Goal: Task Accomplishment & Management: Use online tool/utility

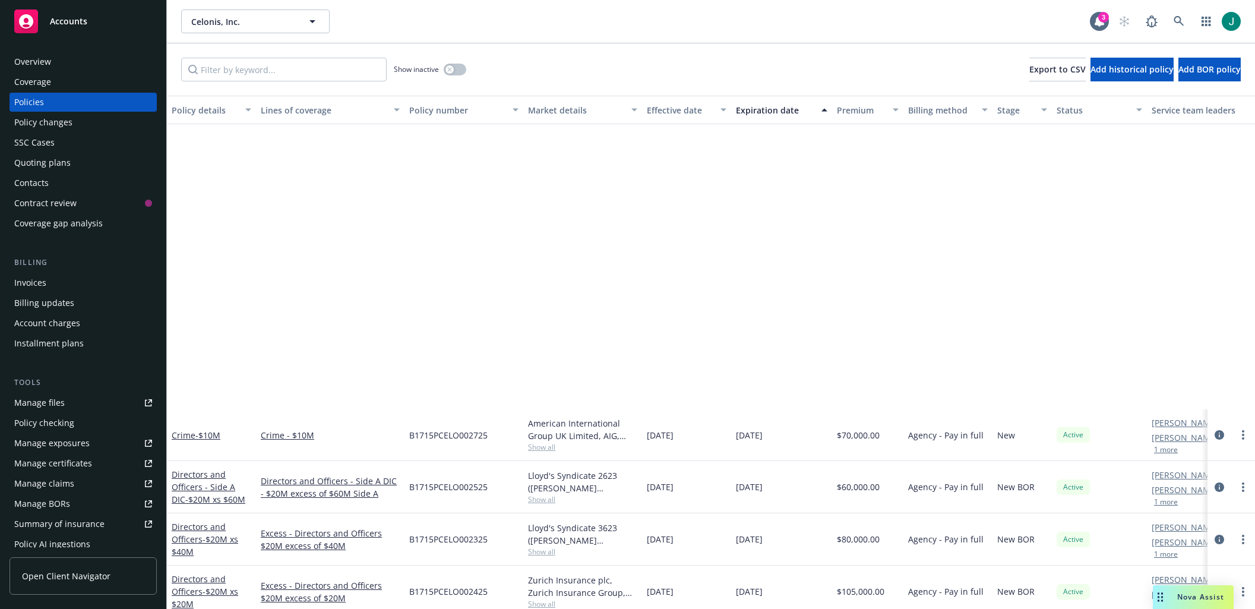
scroll to position [356, 0]
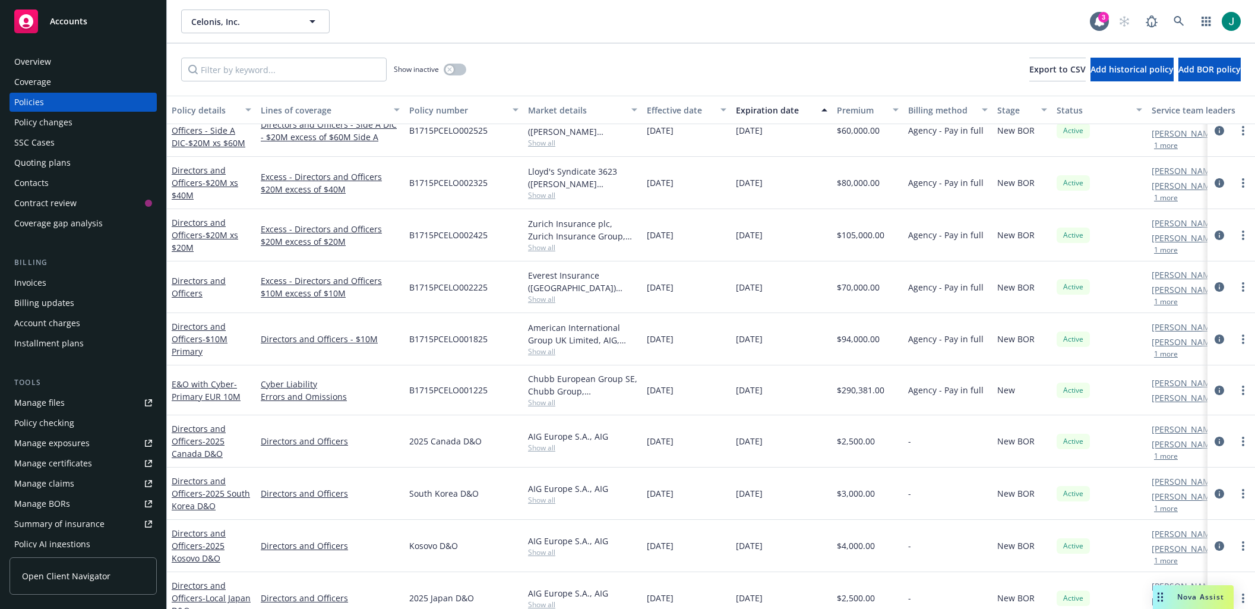
click at [1184, 599] on span "Nova Assist" at bounding box center [1200, 596] width 47 height 10
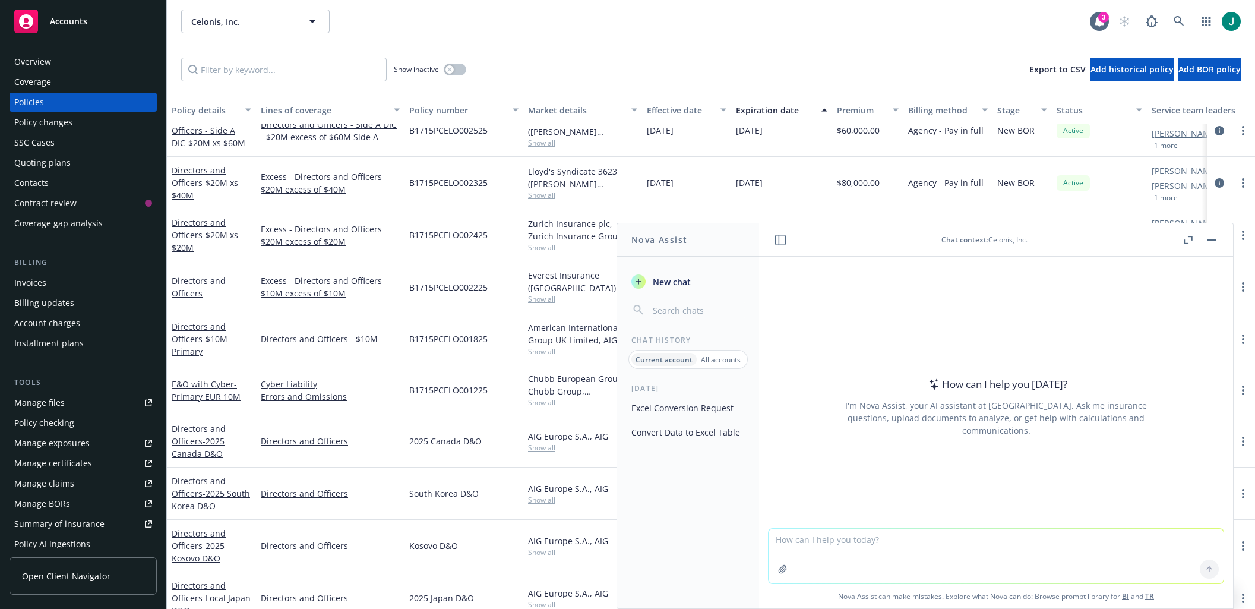
click at [815, 544] on textarea at bounding box center [995, 556] width 455 height 55
type textarea "does a company with german address need to pay surplus lines taxes"
drag, startPoint x: 1056, startPoint y: 536, endPoint x: 751, endPoint y: 537, distance: 305.2
click at [758, 537] on div "Nova Assist New chat Chat History Current account All accounts Today Excel Conv…" at bounding box center [995, 416] width 475 height 386
click at [35, 287] on div "Invoices" at bounding box center [30, 282] width 32 height 19
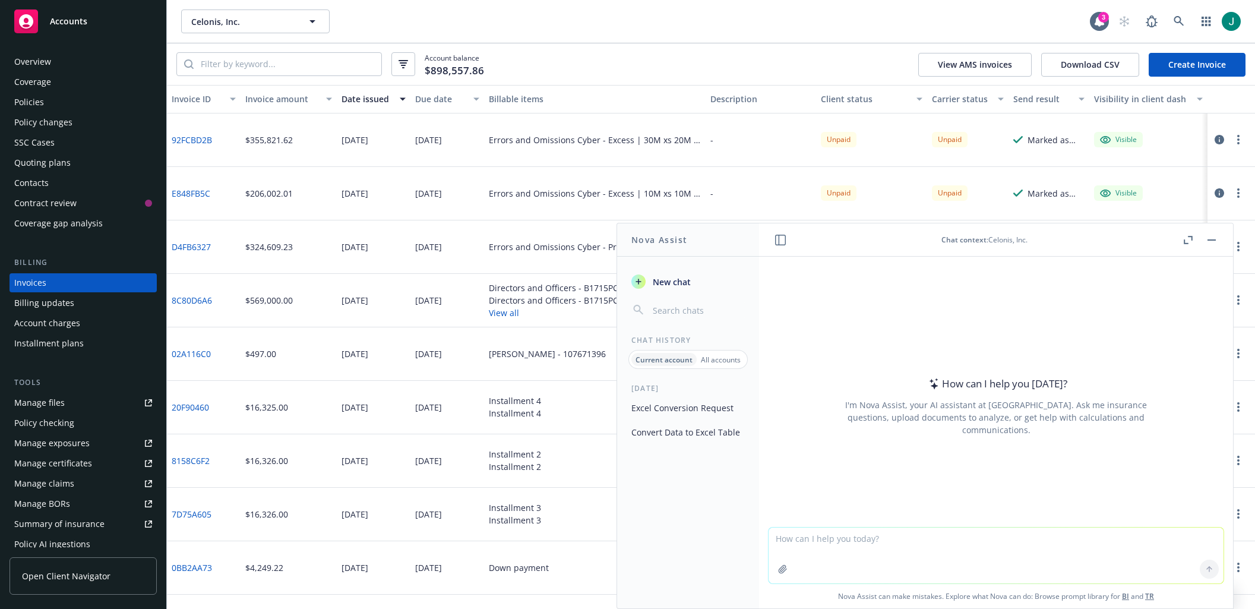
click at [1213, 241] on button "button" at bounding box center [1211, 240] width 14 height 14
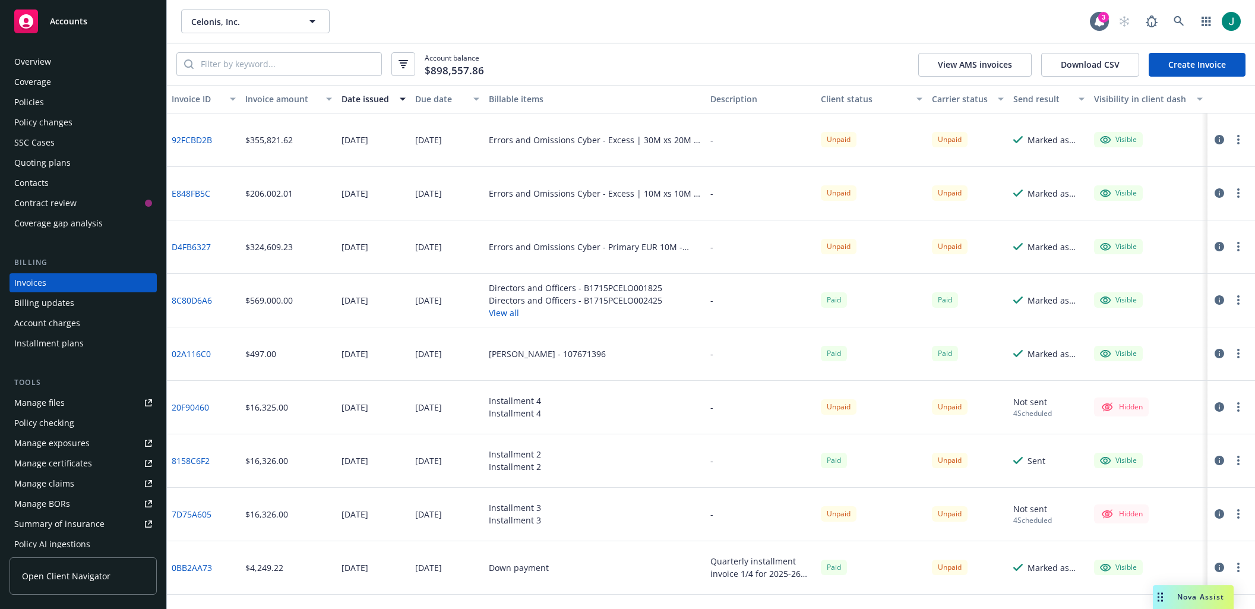
click at [499, 312] on button "View all" at bounding box center [575, 312] width 173 height 12
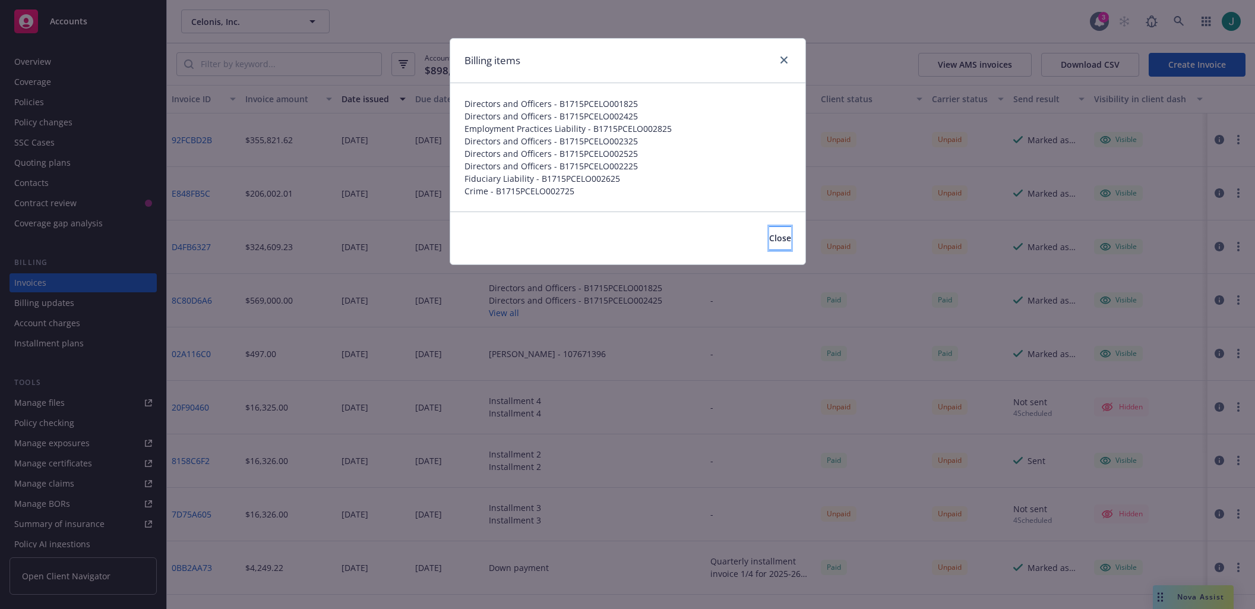
click at [769, 241] on span "Close" at bounding box center [780, 237] width 22 height 11
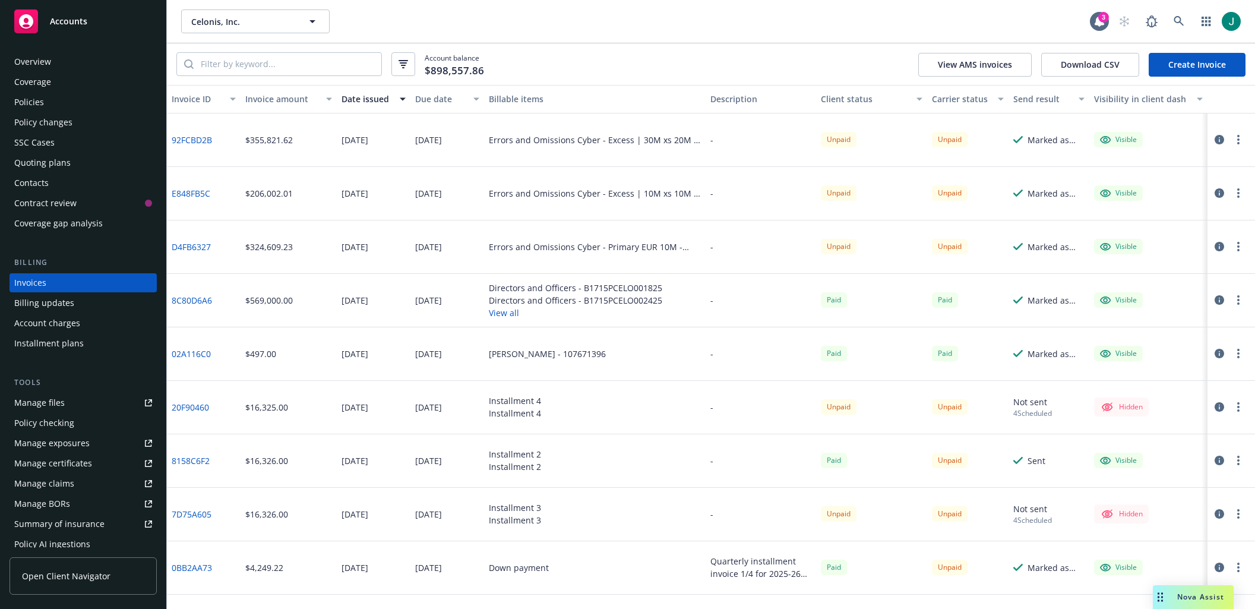
click at [192, 301] on link "8C80D6A6" at bounding box center [192, 300] width 40 height 12
click at [30, 100] on div "Policies" at bounding box center [29, 102] width 30 height 19
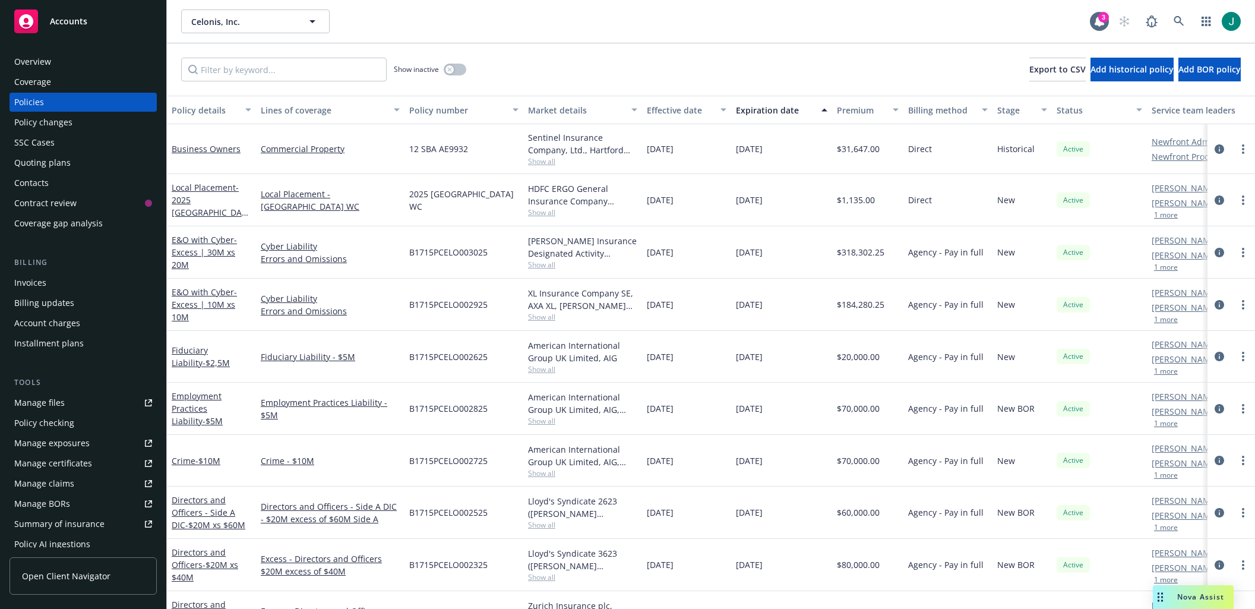
click at [30, 285] on div "Invoices" at bounding box center [30, 282] width 32 height 19
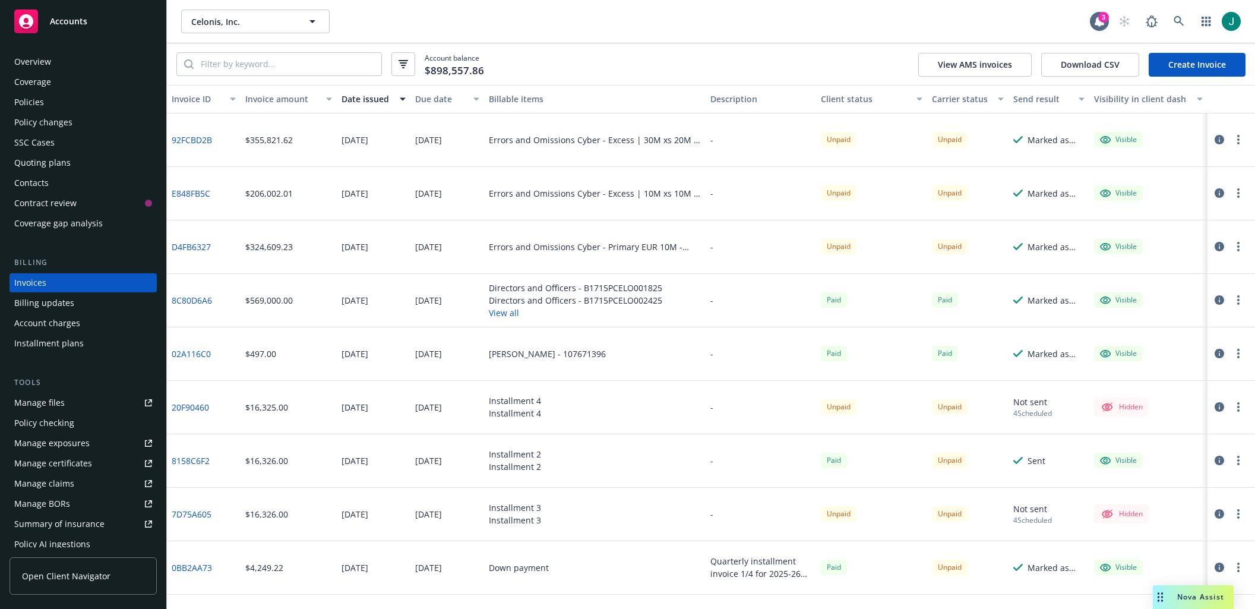
click at [29, 105] on div "Policies" at bounding box center [29, 102] width 30 height 19
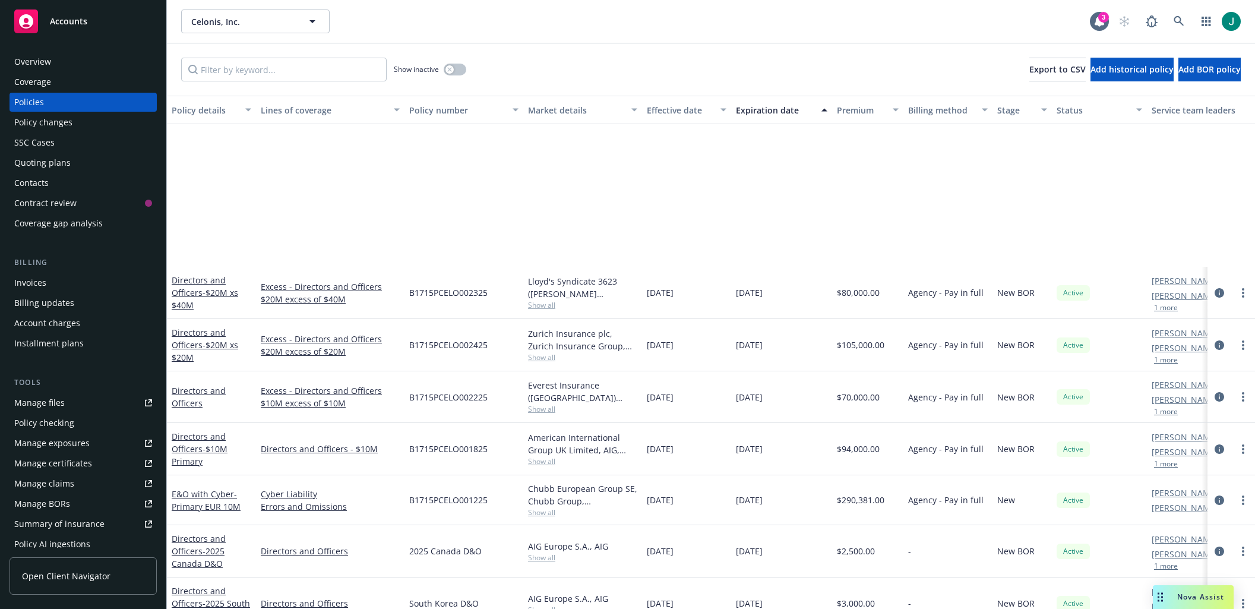
scroll to position [475, 0]
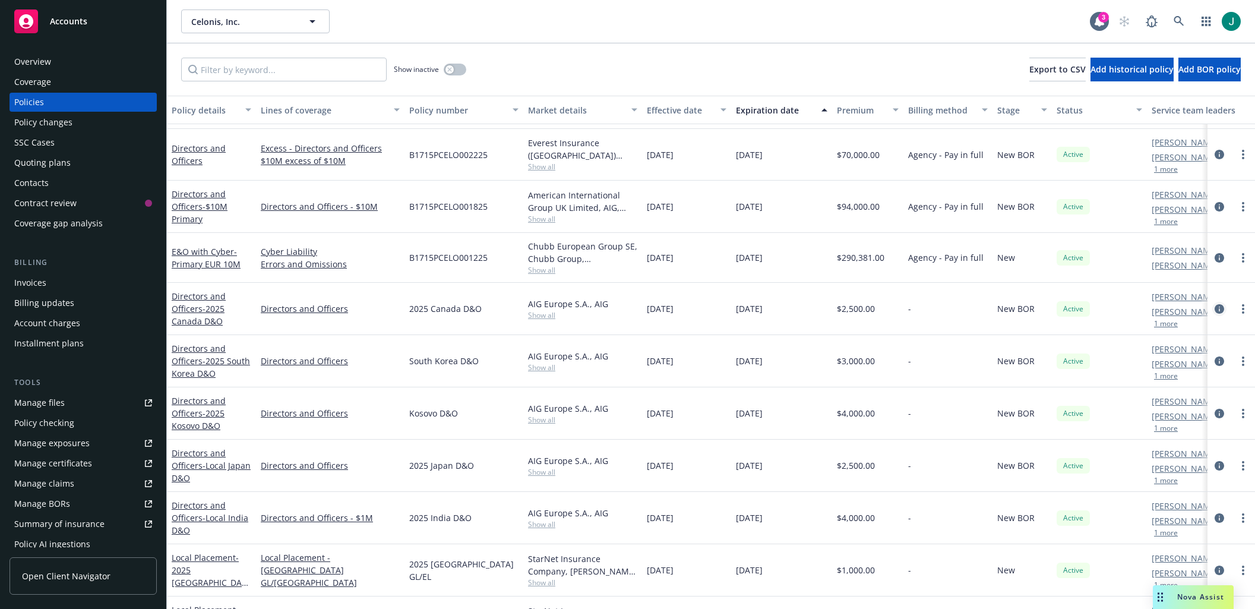
click at [1214, 309] on icon "circleInformation" at bounding box center [1219, 309] width 10 height 10
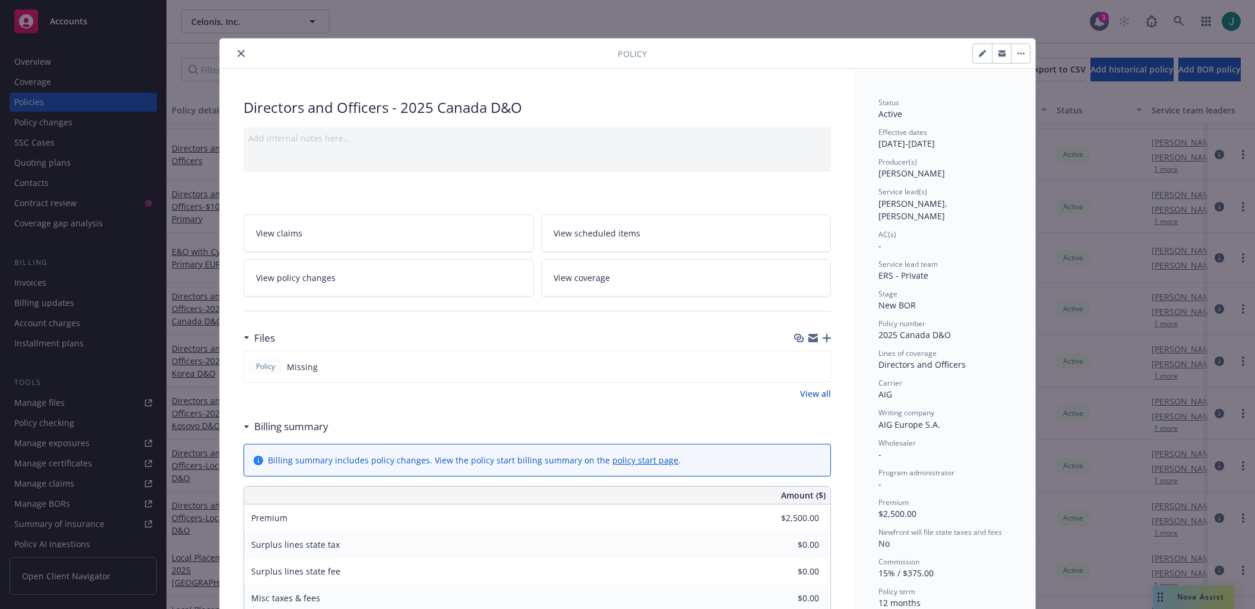
click at [979, 56] on icon "button" at bounding box center [982, 54] width 6 height 6
select select "NEW_BOR"
select select "12"
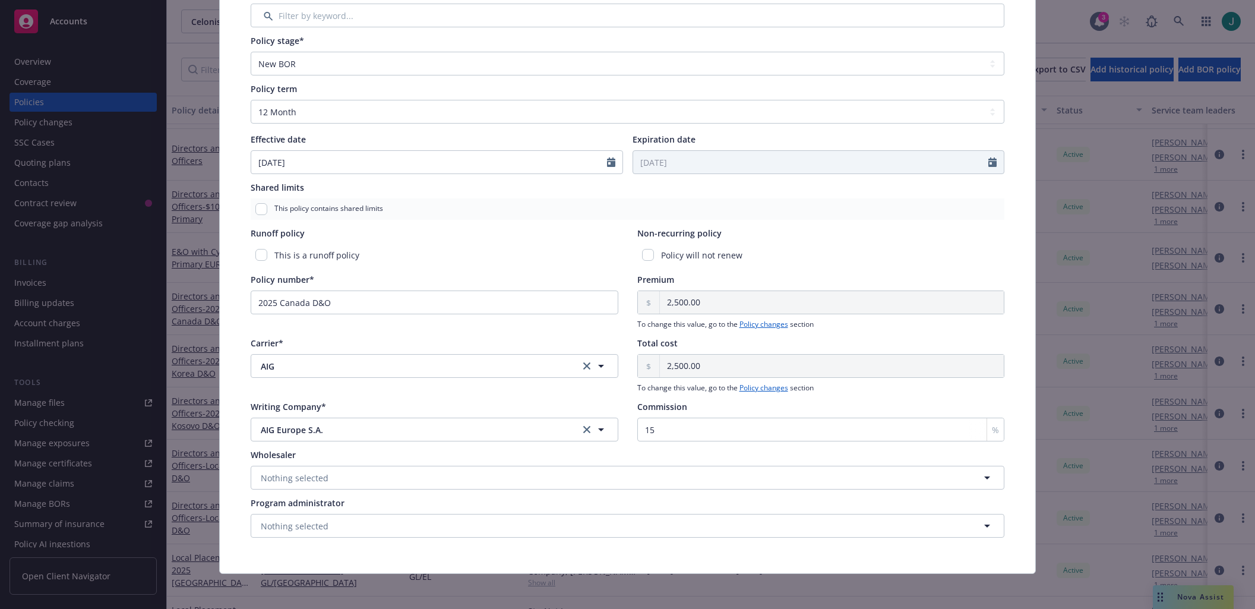
scroll to position [364, 0]
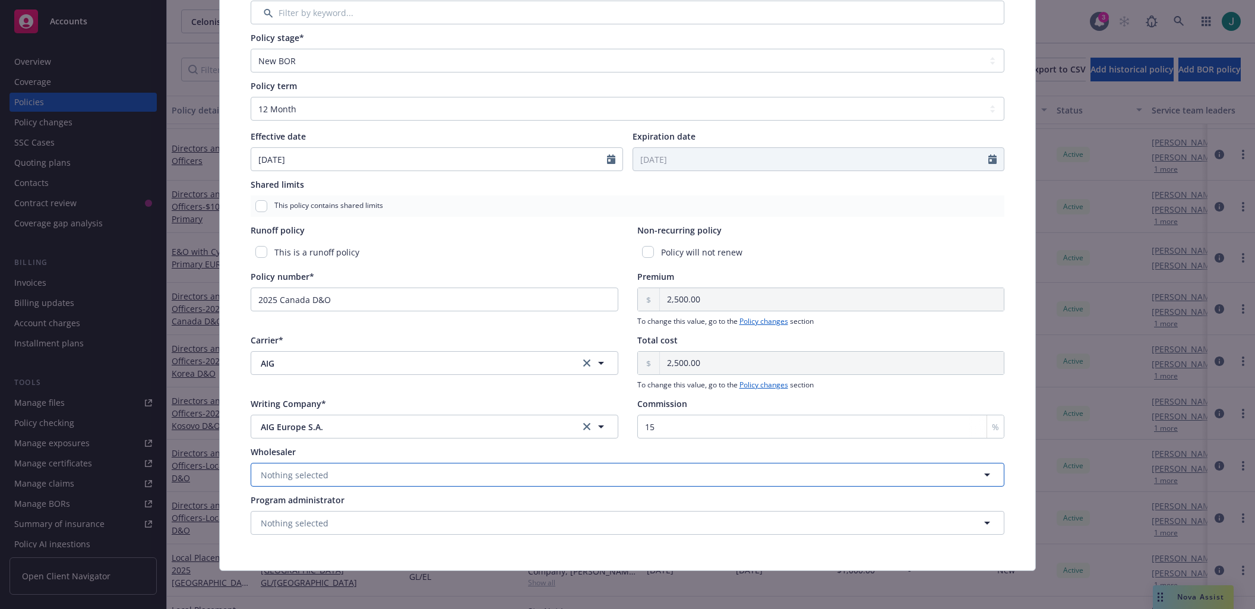
click at [328, 476] on button "Nothing selected" at bounding box center [628, 475] width 754 height 24
type input "lloy"
click at [333, 440] on span "Wholesaler" at bounding box center [390, 441] width 252 height 12
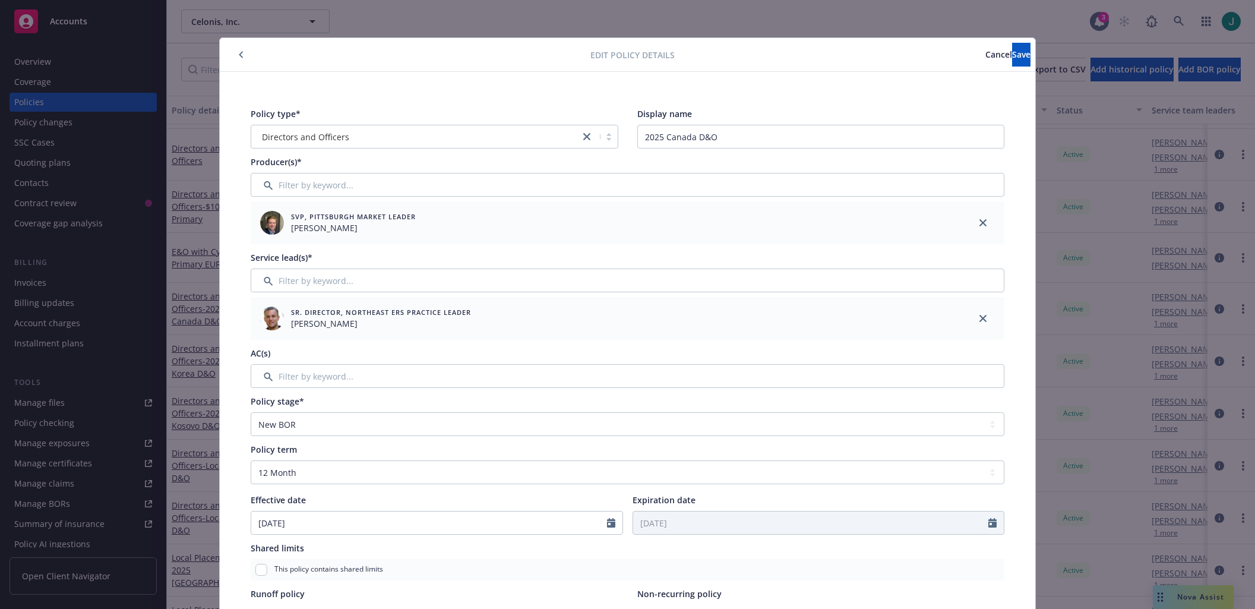
scroll to position [0, 0]
click at [1012, 59] on span "Save" at bounding box center [1021, 54] width 18 height 11
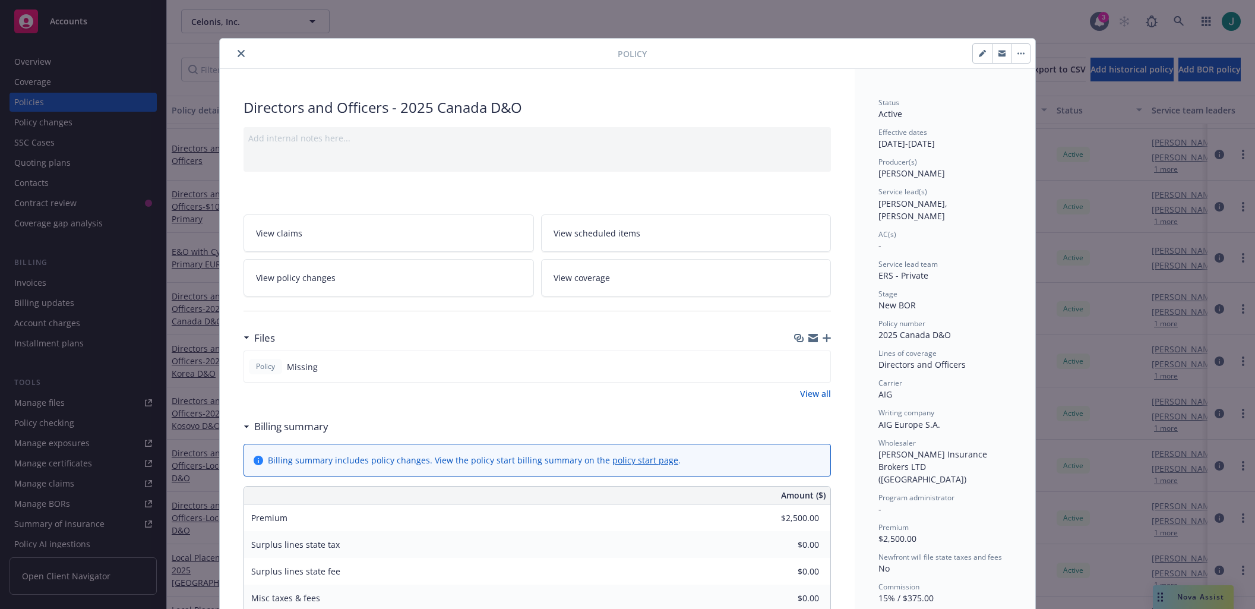
click at [979, 58] on button "button" at bounding box center [982, 53] width 19 height 19
select select "NEW_BOR"
select select "12"
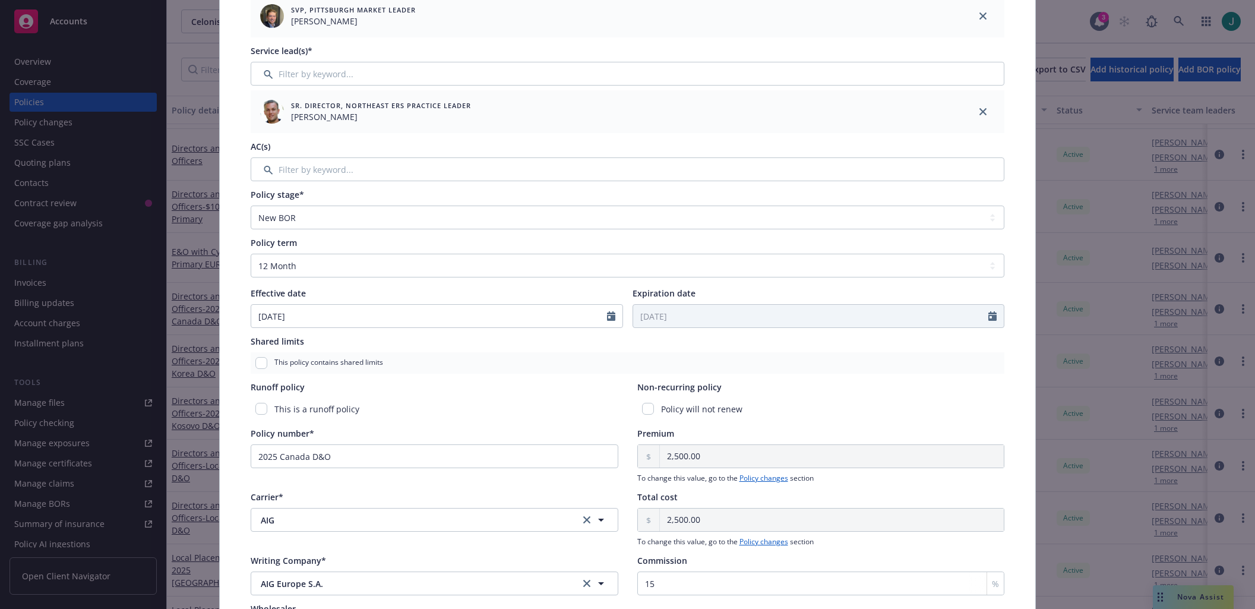
scroll to position [238, 0]
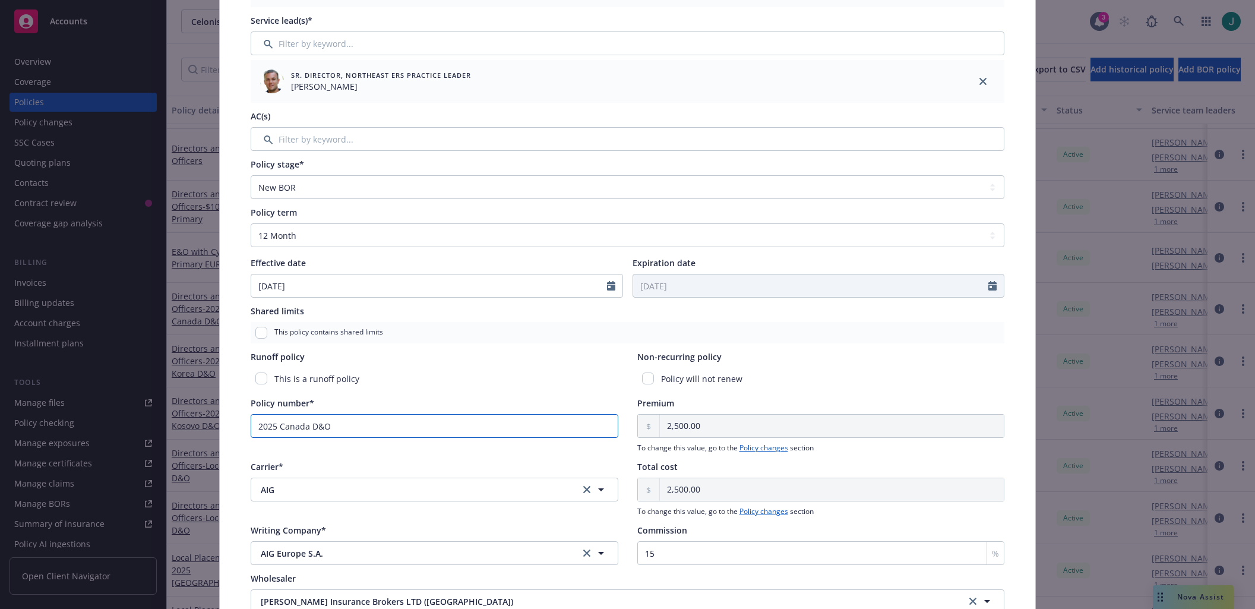
drag, startPoint x: 251, startPoint y: 426, endPoint x: 333, endPoint y: 426, distance: 82.0
click at [333, 426] on input "2025 Canada D&O" at bounding box center [435, 426] width 368 height 24
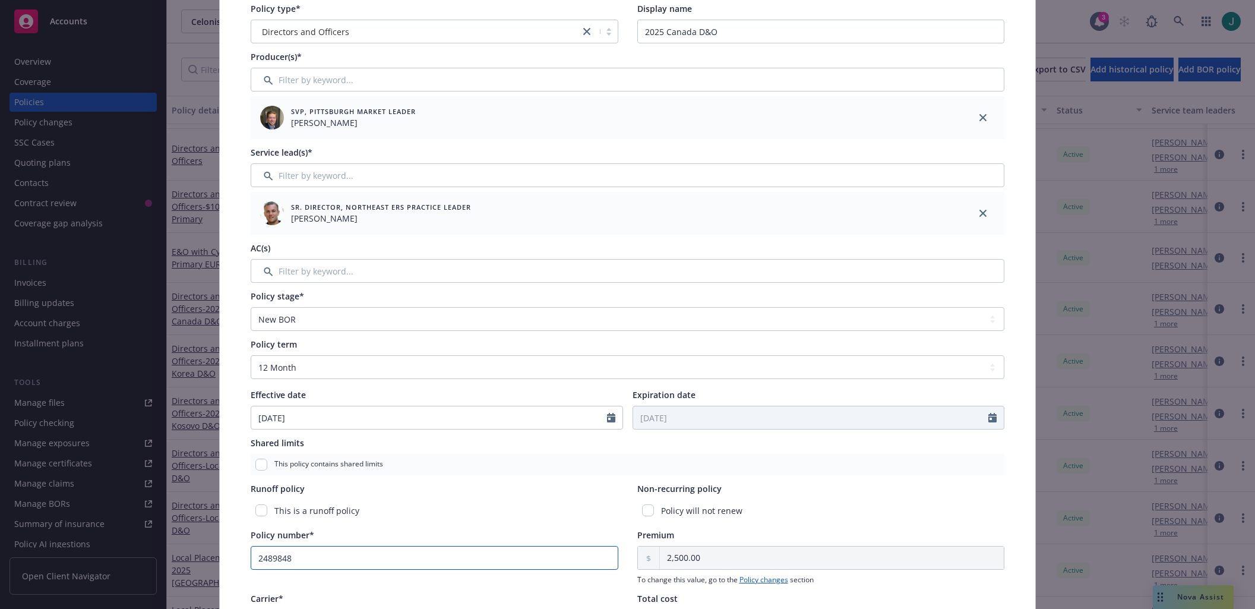
scroll to position [0, 0]
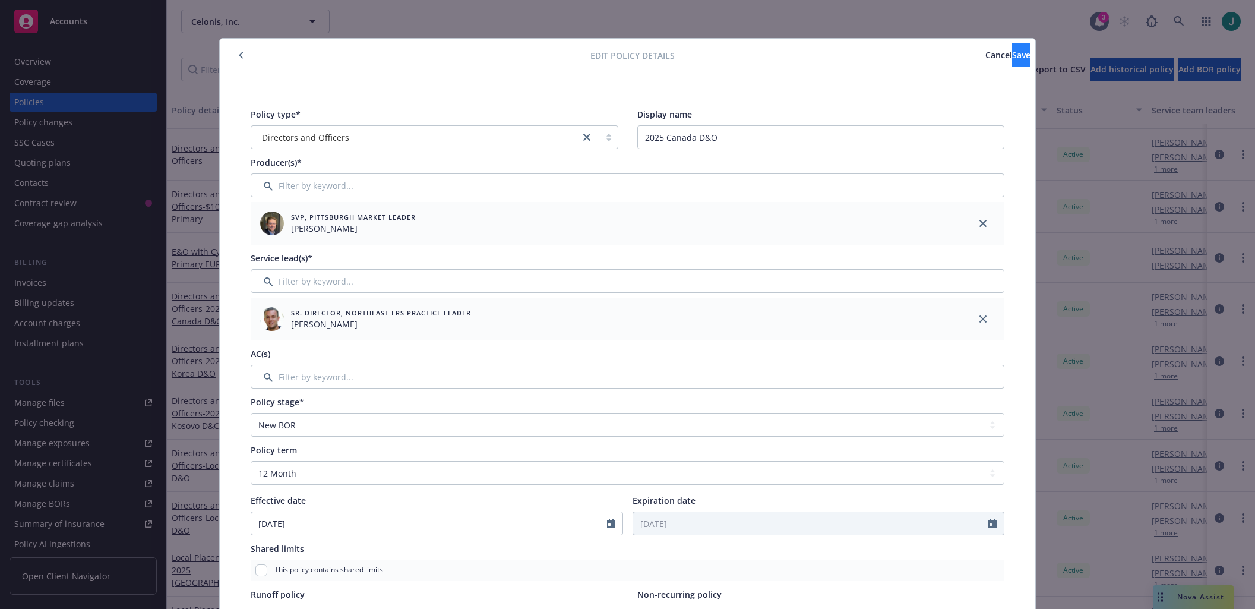
type input "2489848"
click at [1012, 60] on span "Save" at bounding box center [1021, 54] width 18 height 11
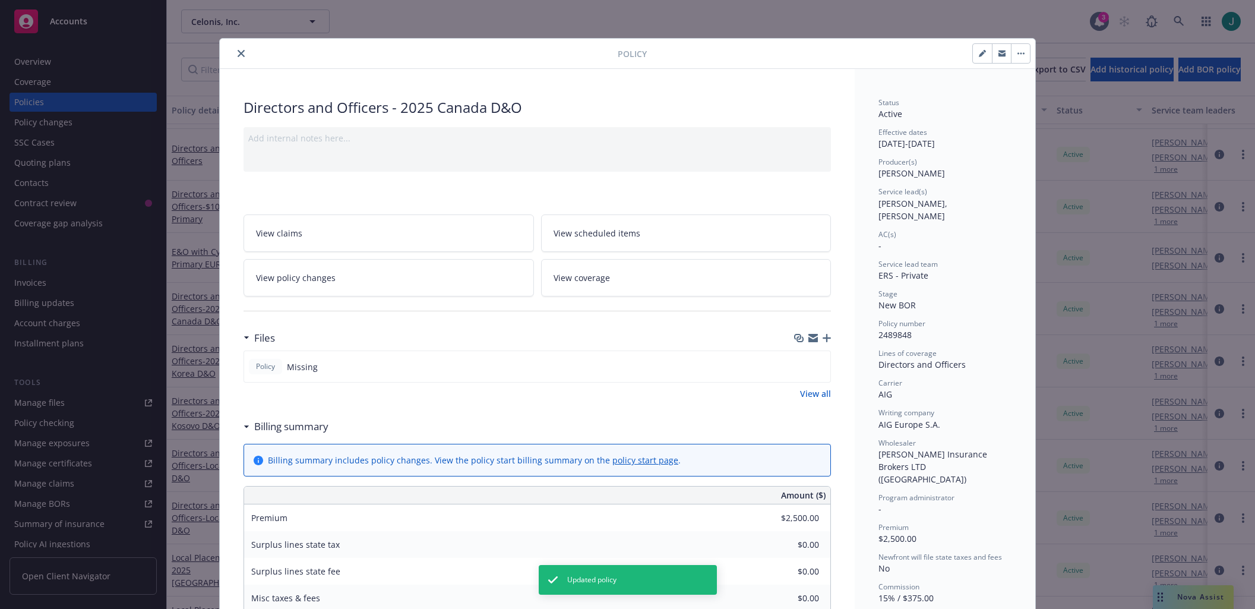
click at [238, 55] on icon "close" at bounding box center [241, 53] width 7 height 7
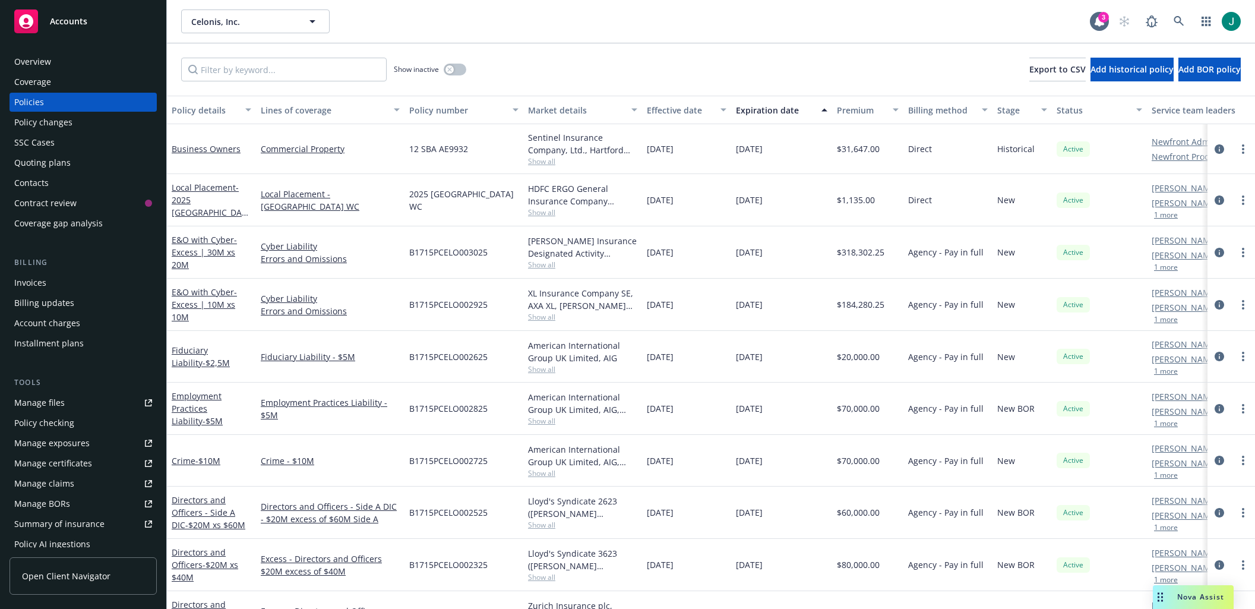
click at [603, 23] on div "Celonis, Inc. Celonis, Inc." at bounding box center [635, 22] width 909 height 24
click at [1176, 20] on icon at bounding box center [1178, 21] width 11 height 11
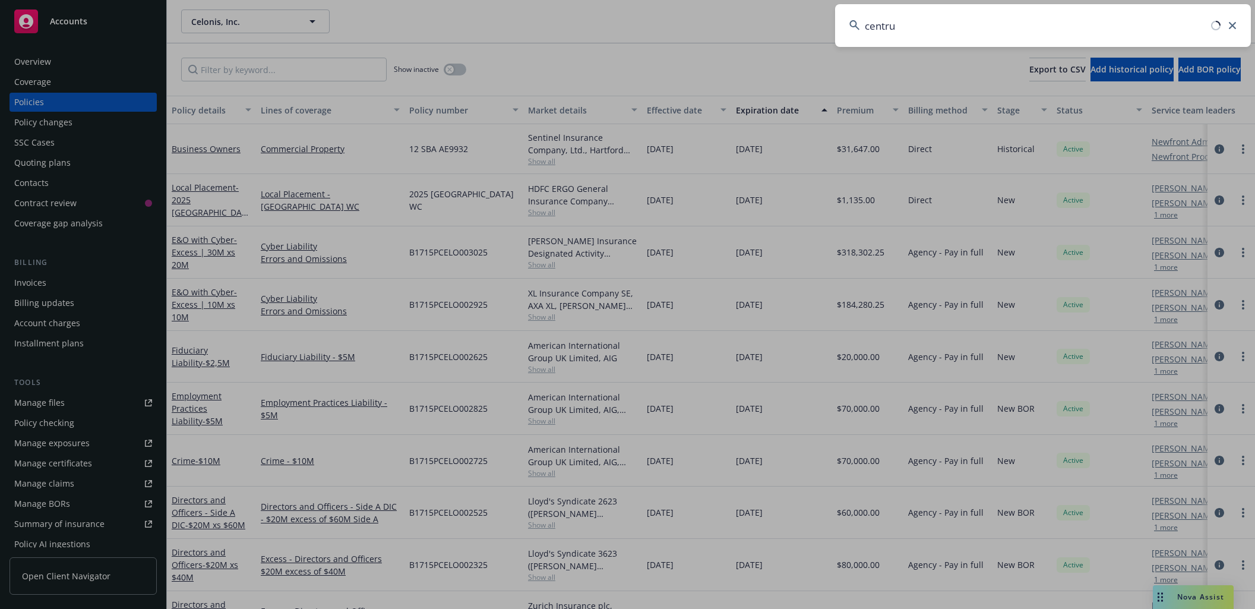
type input "centrus"
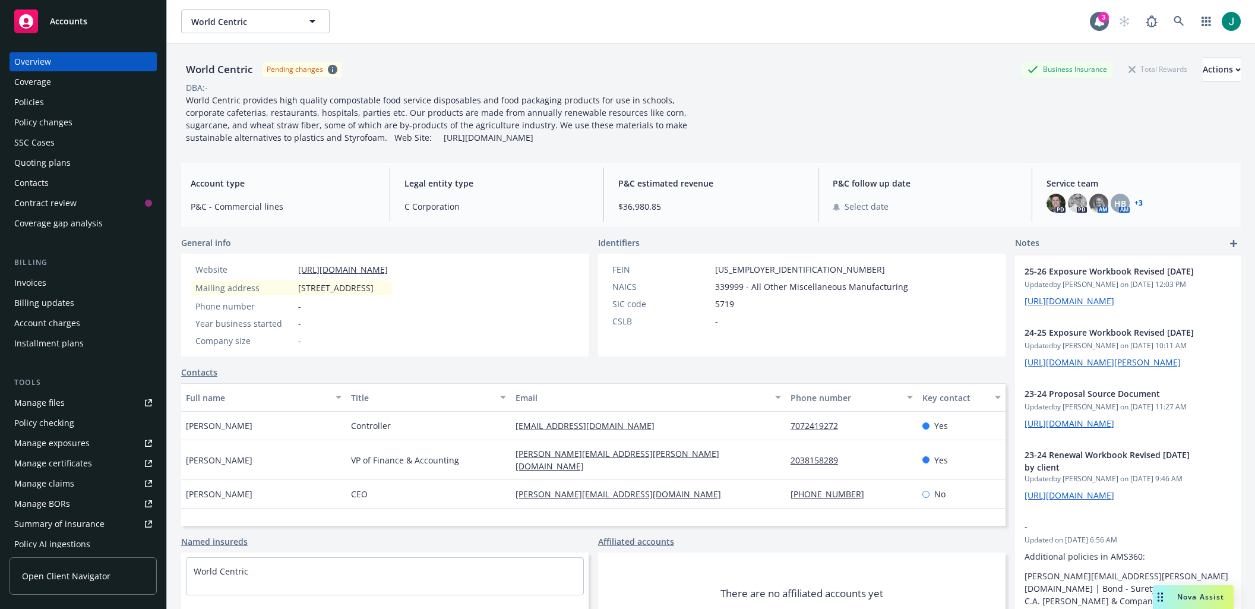
click at [720, 21] on div "World Centric World Centric" at bounding box center [635, 22] width 909 height 24
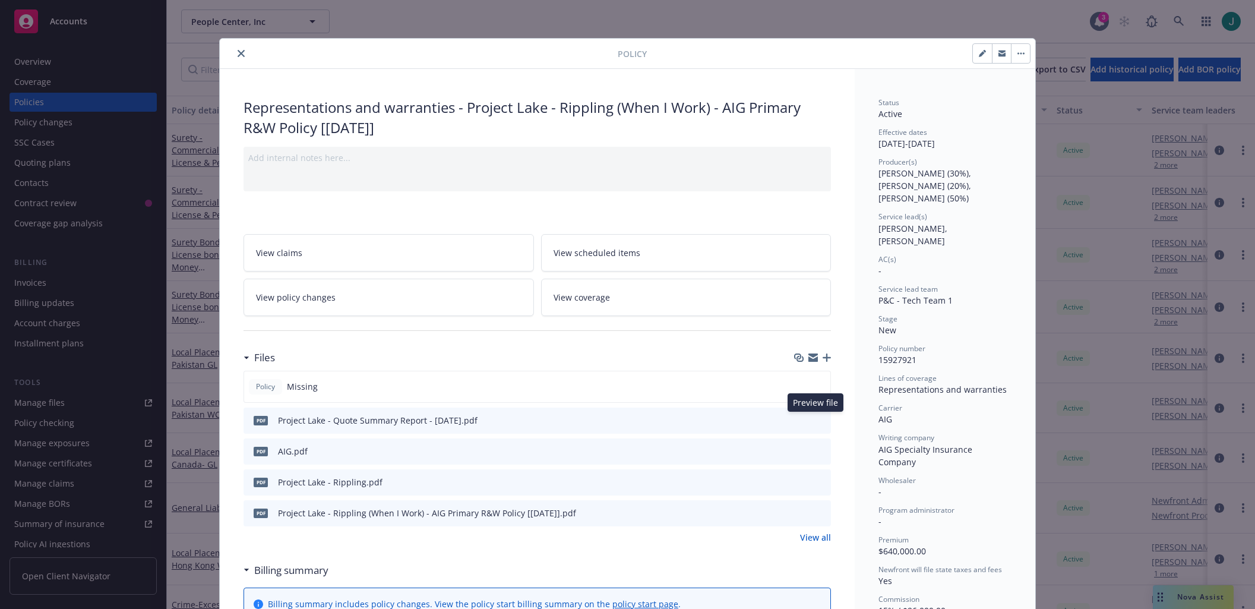
click at [816, 420] on icon "preview file" at bounding box center [819, 419] width 11 height 8
click at [815, 536] on link "View all" at bounding box center [815, 537] width 31 height 12
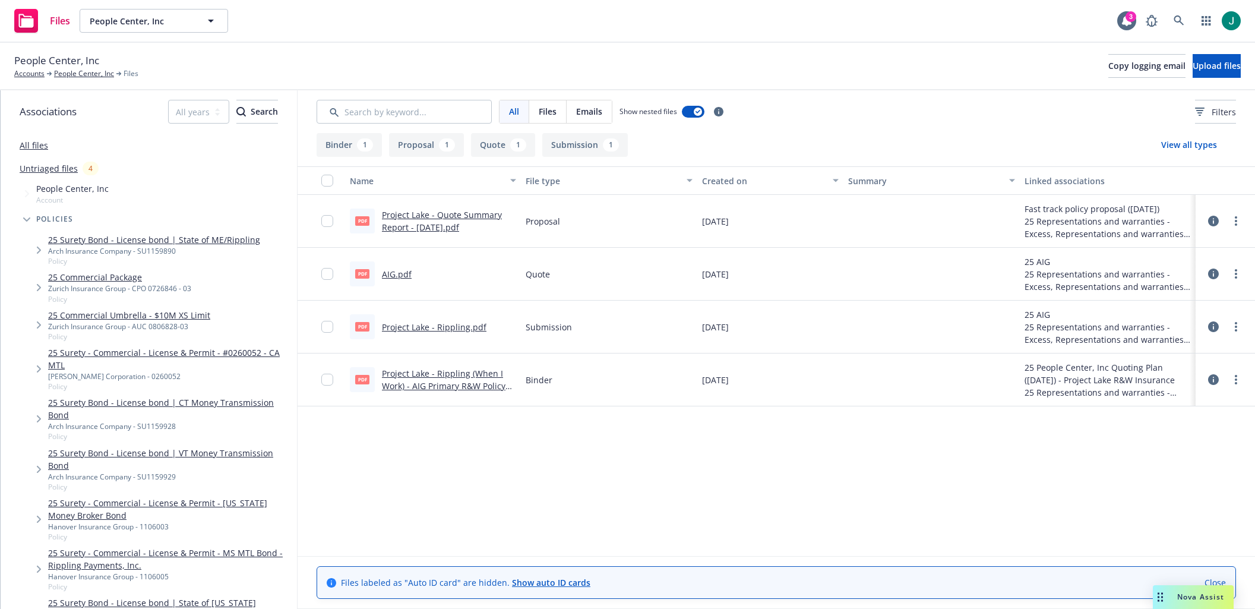
click at [1210, 276] on icon at bounding box center [1213, 273] width 11 height 11
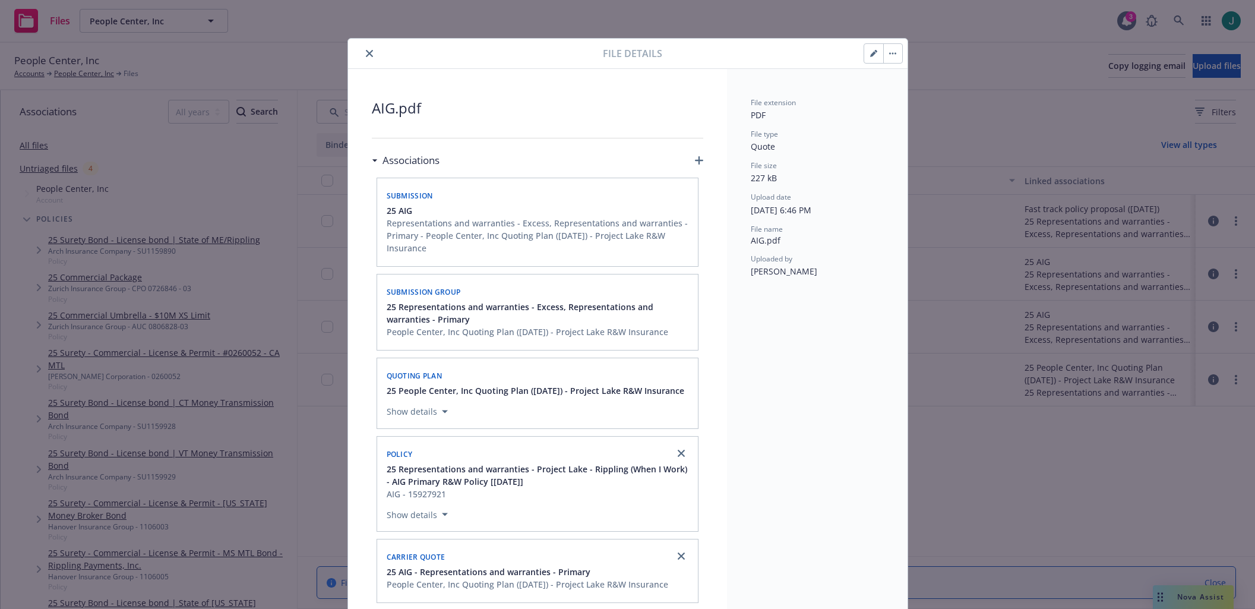
click at [366, 53] on icon "close" at bounding box center [369, 53] width 7 height 7
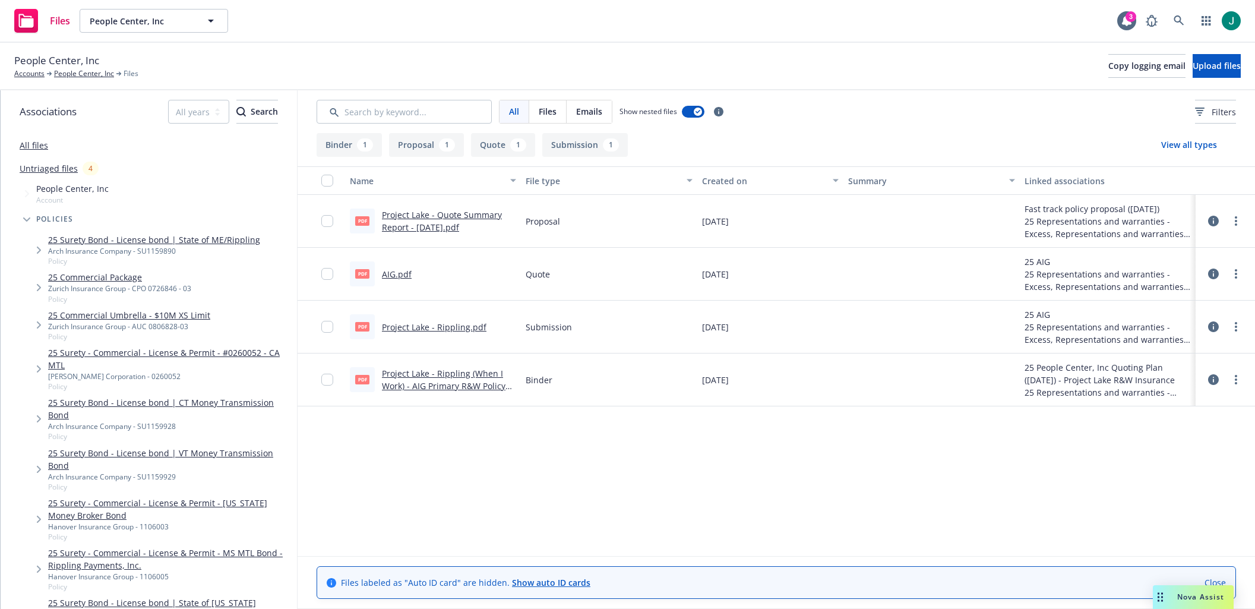
click at [1216, 326] on icon at bounding box center [1213, 326] width 11 height 11
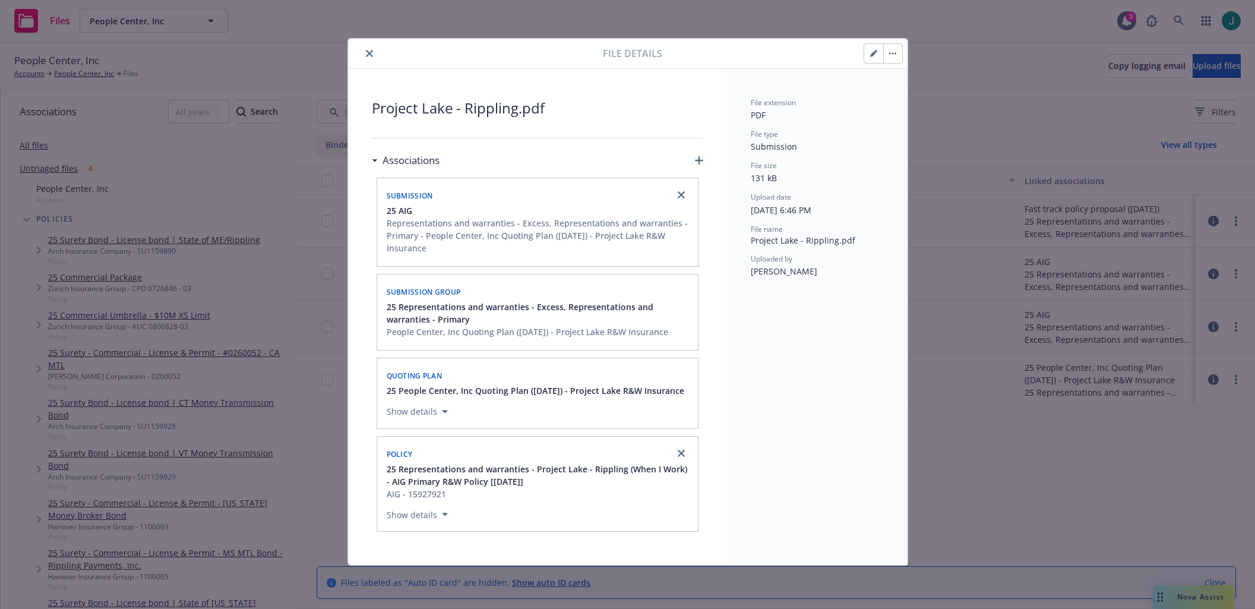
click at [362, 53] on button "close" at bounding box center [369, 53] width 14 height 14
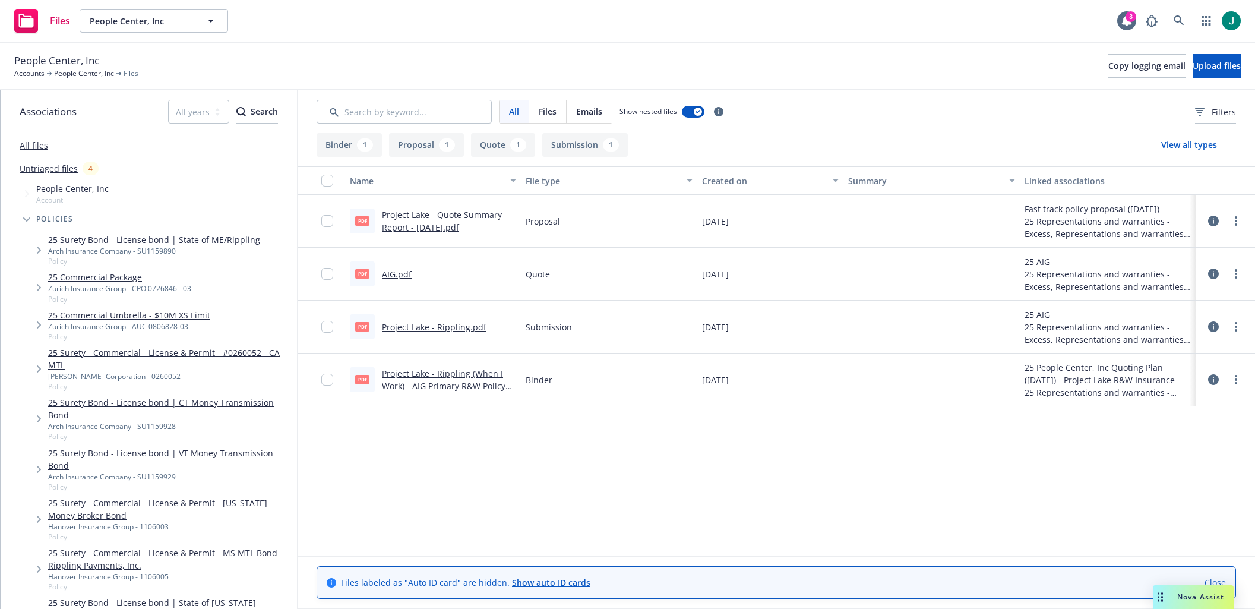
click at [1213, 382] on icon at bounding box center [1213, 379] width 11 height 11
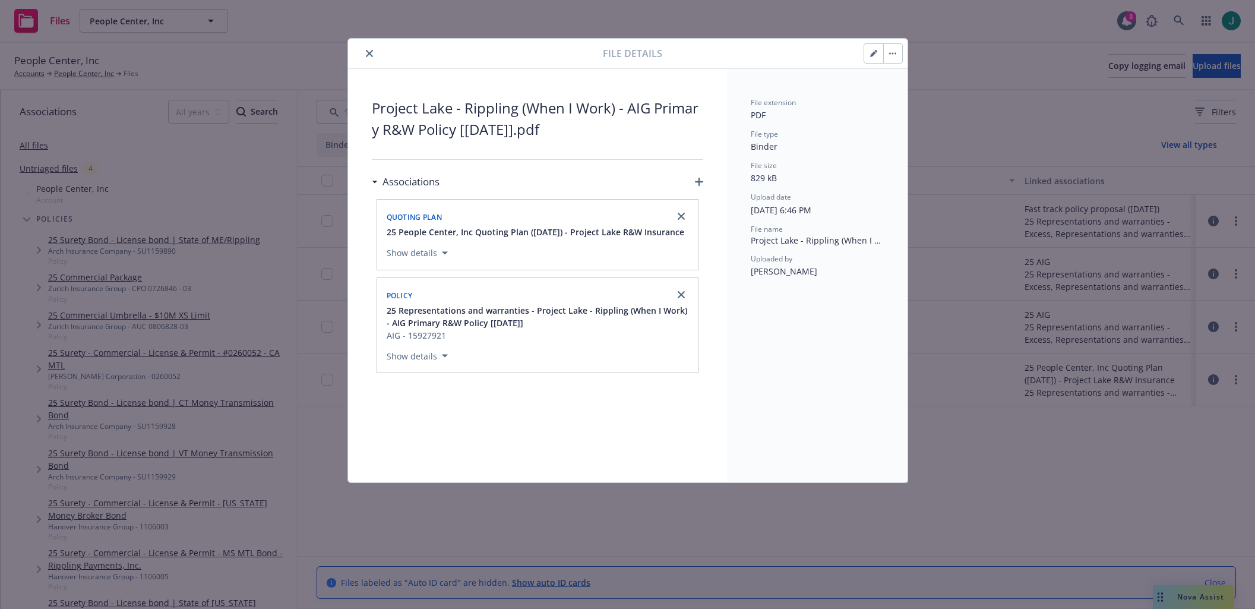
click at [371, 52] on icon "close" at bounding box center [369, 53] width 7 height 7
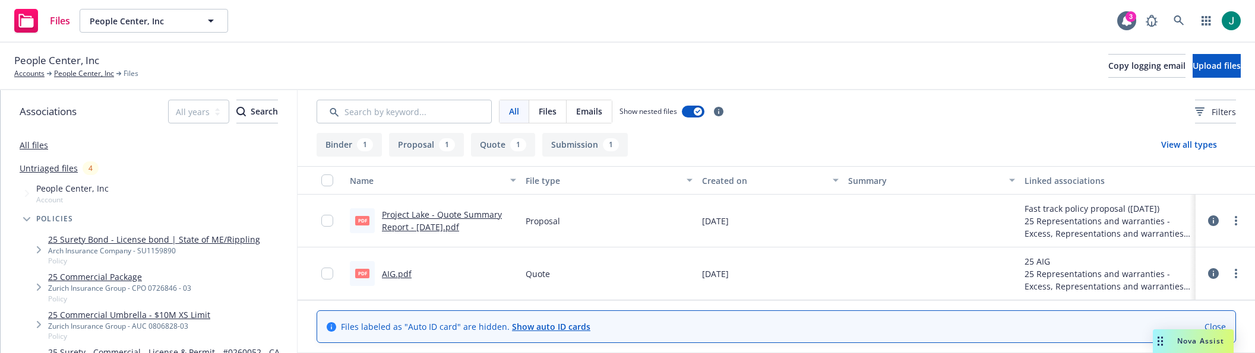
click at [926, 75] on div "People Center, Inc Accounts People Center, Inc Files Copy logging email Upload …" at bounding box center [627, 66] width 1226 height 26
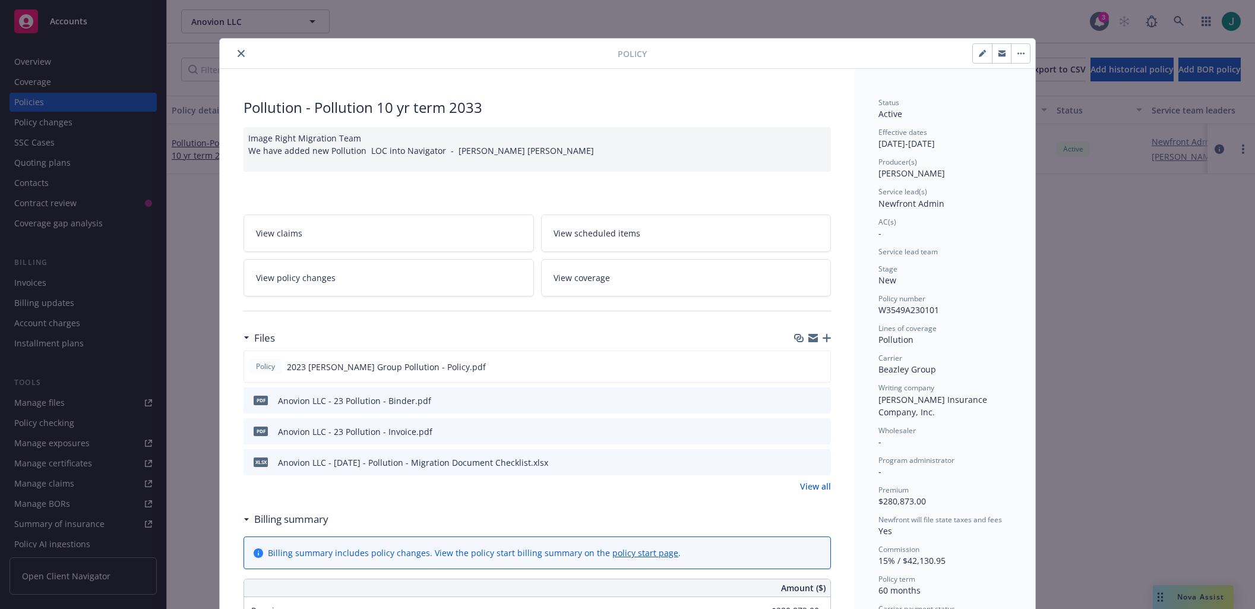
click at [815, 400] on icon "preview file" at bounding box center [819, 400] width 11 height 8
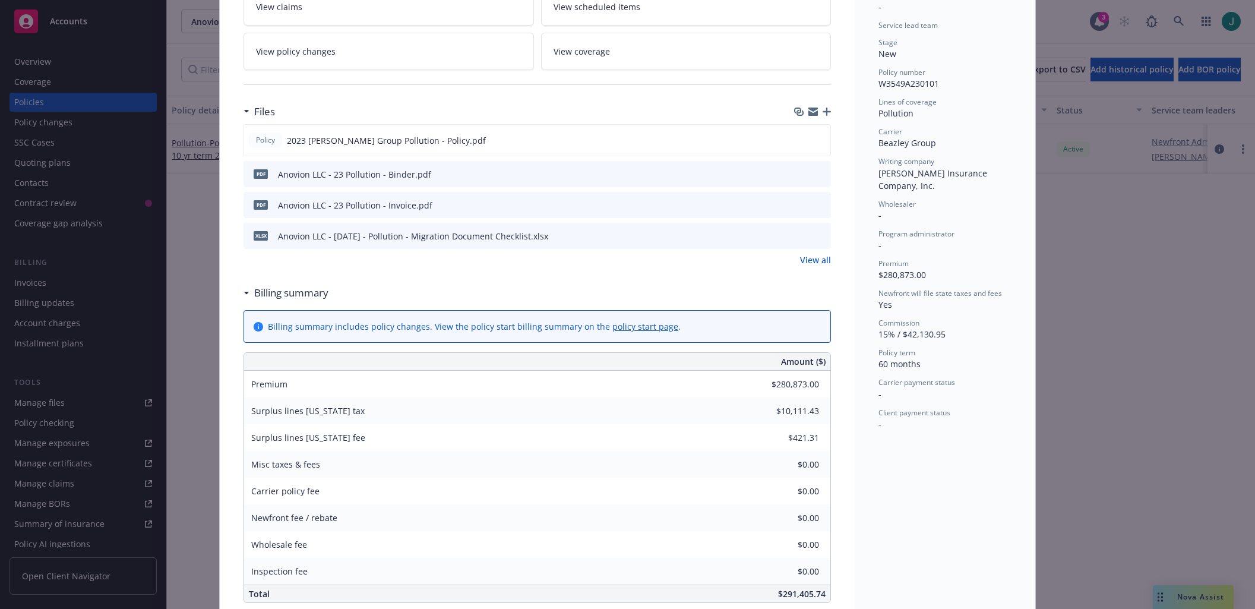
scroll to position [238, 0]
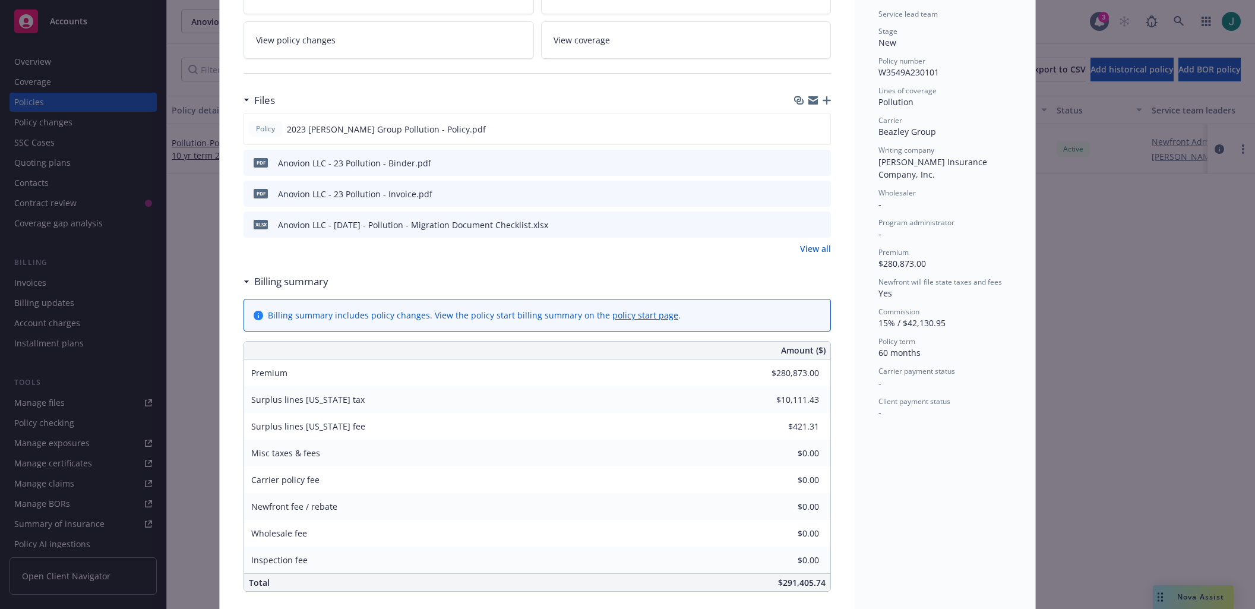
click at [803, 248] on link "View all" at bounding box center [815, 248] width 31 height 12
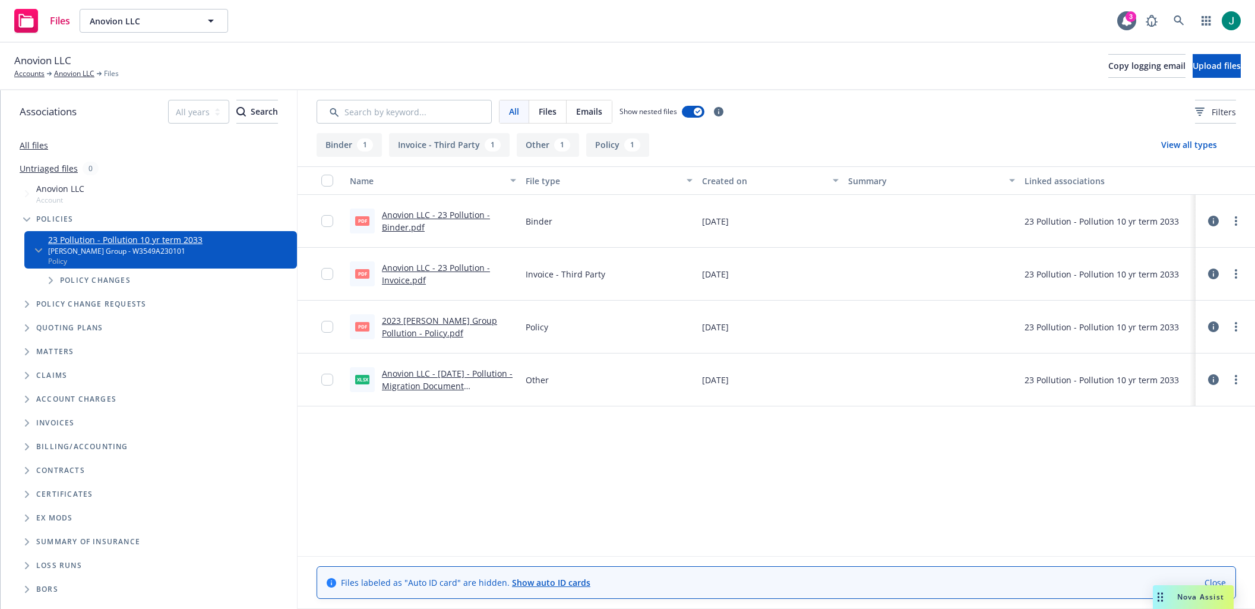
click at [1213, 326] on icon at bounding box center [1213, 326] width 11 height 11
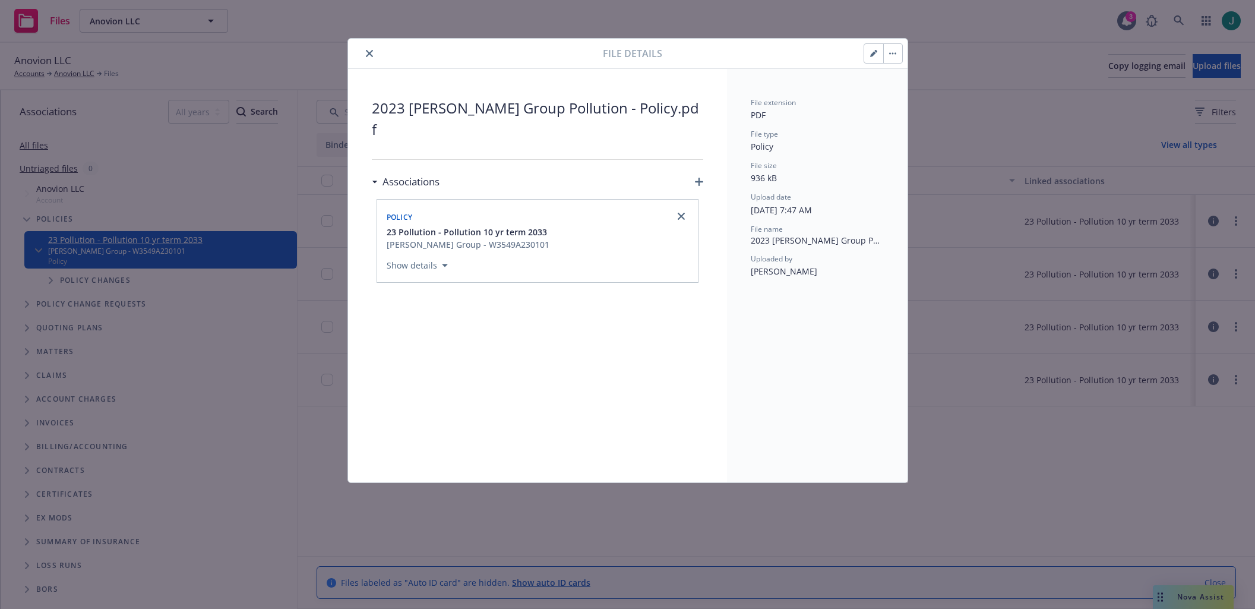
drag, startPoint x: 366, startPoint y: 53, endPoint x: 381, endPoint y: 52, distance: 15.5
click at [366, 53] on button "close" at bounding box center [369, 53] width 14 height 14
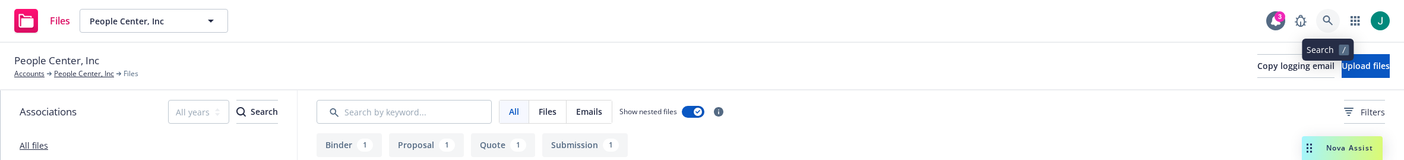
click at [1324, 19] on icon at bounding box center [1328, 20] width 10 height 10
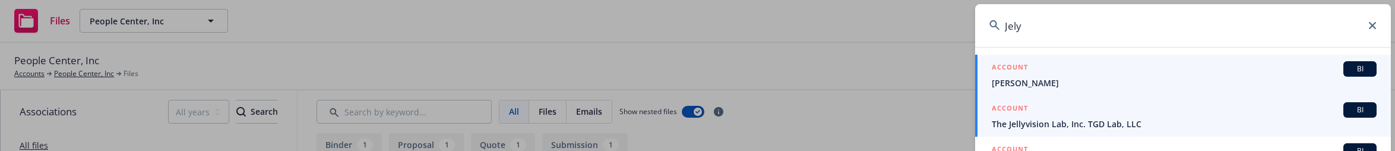
type input "Jely"
click at [1118, 125] on span "The Jellyvision Lab, Inc. TGD Lab, LLC" at bounding box center [1184, 124] width 385 height 12
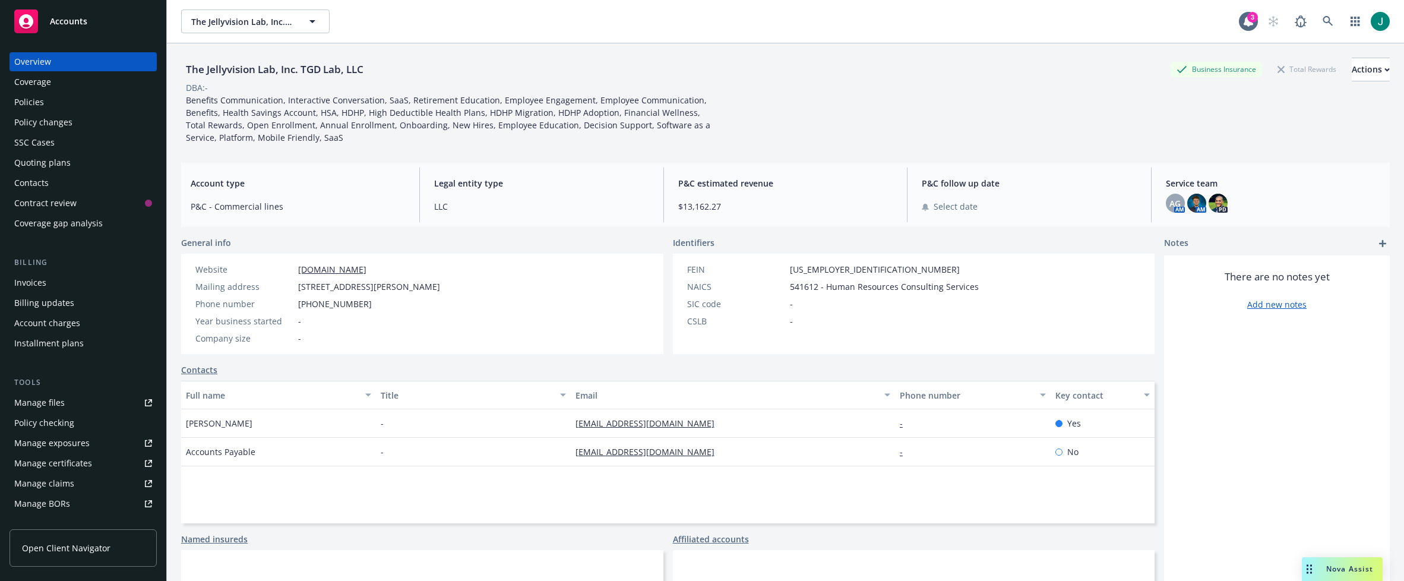
click at [49, 104] on div "Policies" at bounding box center [83, 102] width 138 height 19
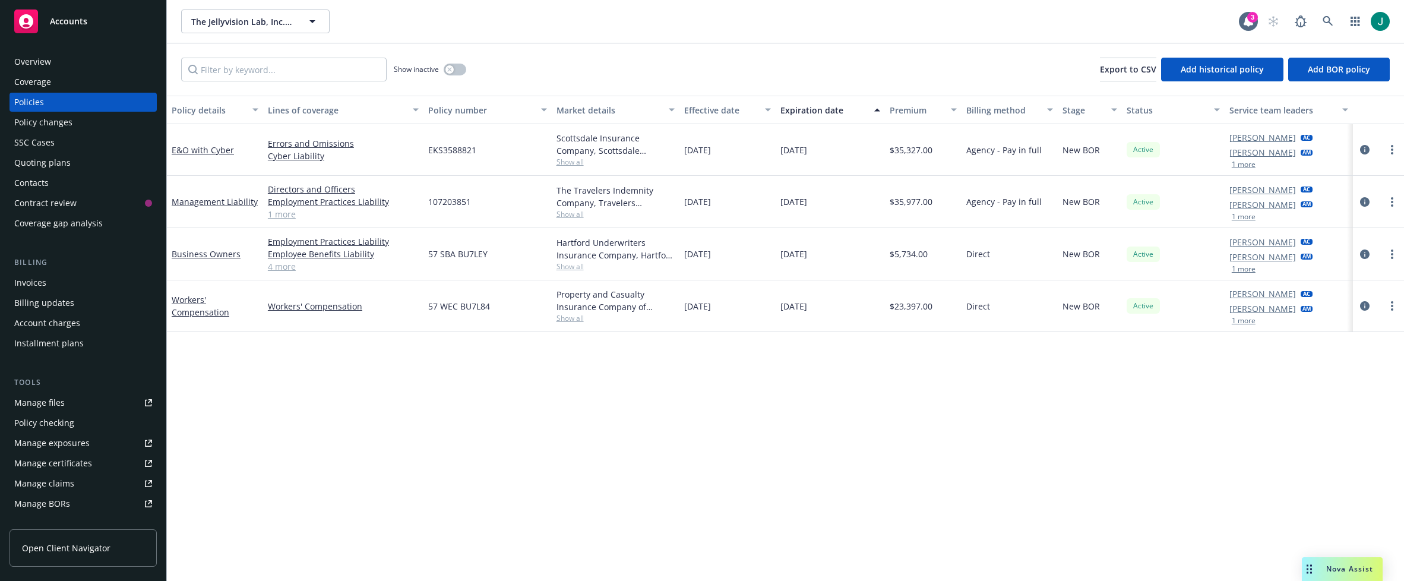
click at [440, 159] on div "Policy details Lines of coverage Policy number Market details Effective date Ex…" at bounding box center [785, 338] width 1237 height 485
click at [375, 159] on div "Policy details Lines of coverage Policy number Market details Effective date Ex…" at bounding box center [785, 338] width 1237 height 485
click at [287, 159] on link "4 more" at bounding box center [343, 266] width 151 height 12
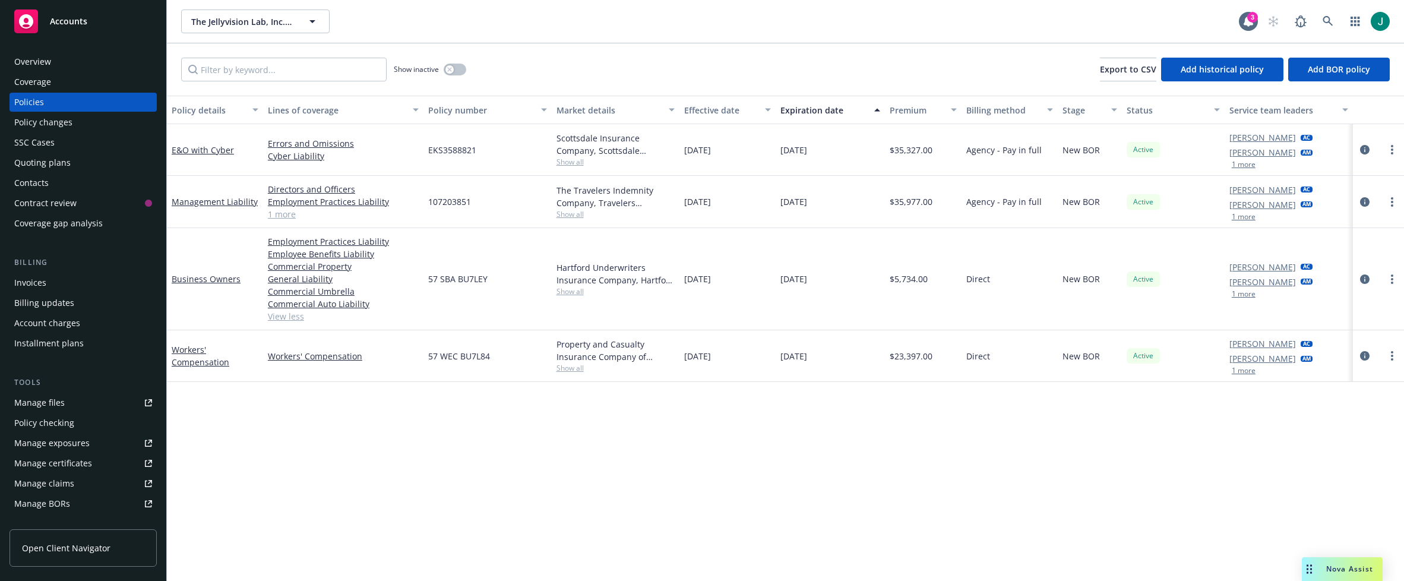
click at [416, 159] on div "Policy details Lines of coverage Policy number Market details Effective date Ex…" at bounding box center [785, 338] width 1237 height 485
click at [499, 159] on div "107203851" at bounding box center [487, 202] width 128 height 52
click at [280, 159] on link "1 more" at bounding box center [343, 214] width 151 height 12
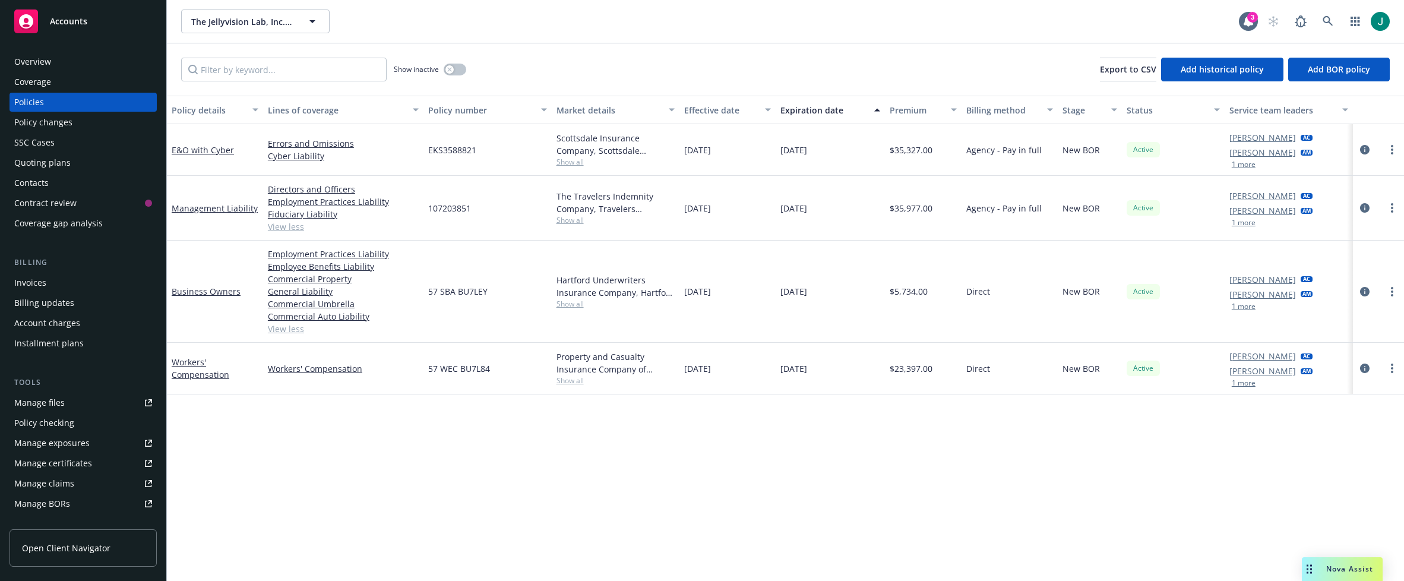
click at [573, 159] on span "Show all" at bounding box center [615, 220] width 119 height 10
click at [698, 159] on div "09/01/2025" at bounding box center [727, 208] width 96 height 65
click at [482, 36] on div "The Jellyvision Lab, Inc. TGD Lab, LLC The Jellyvision Lab, Inc. TGD Lab, LLC 3" at bounding box center [785, 21] width 1237 height 43
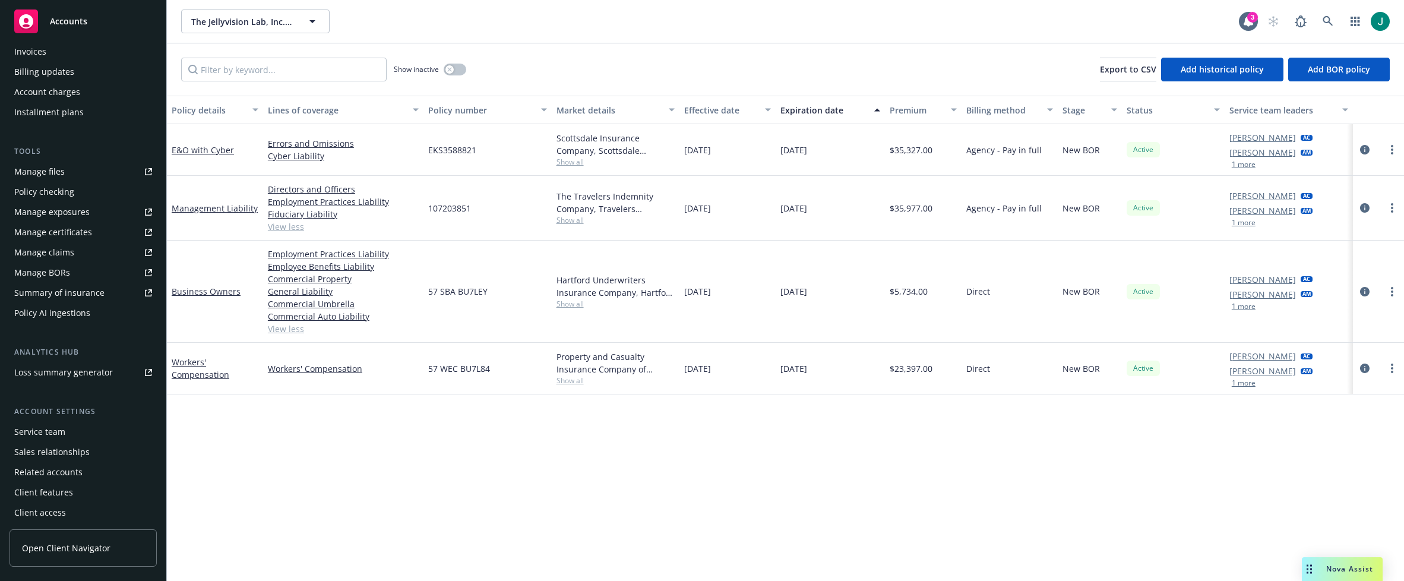
scroll to position [233, 0]
click at [43, 159] on div "Manage files" at bounding box center [39, 169] width 50 height 19
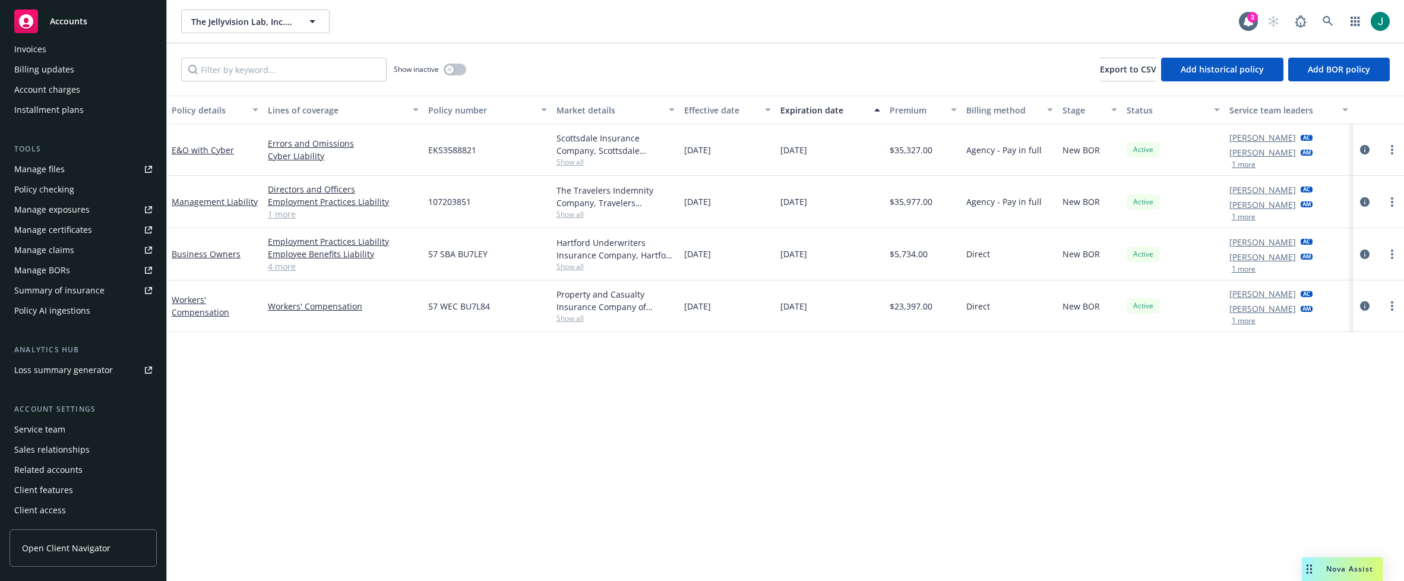
click at [581, 159] on span "Show all" at bounding box center [615, 214] width 119 height 10
click at [727, 159] on div "Policy details Lines of coverage Policy number Market details Effective date Ex…" at bounding box center [785, 338] width 1237 height 485
click at [1366, 148] on icon "circleInformation" at bounding box center [1365, 150] width 10 height 10
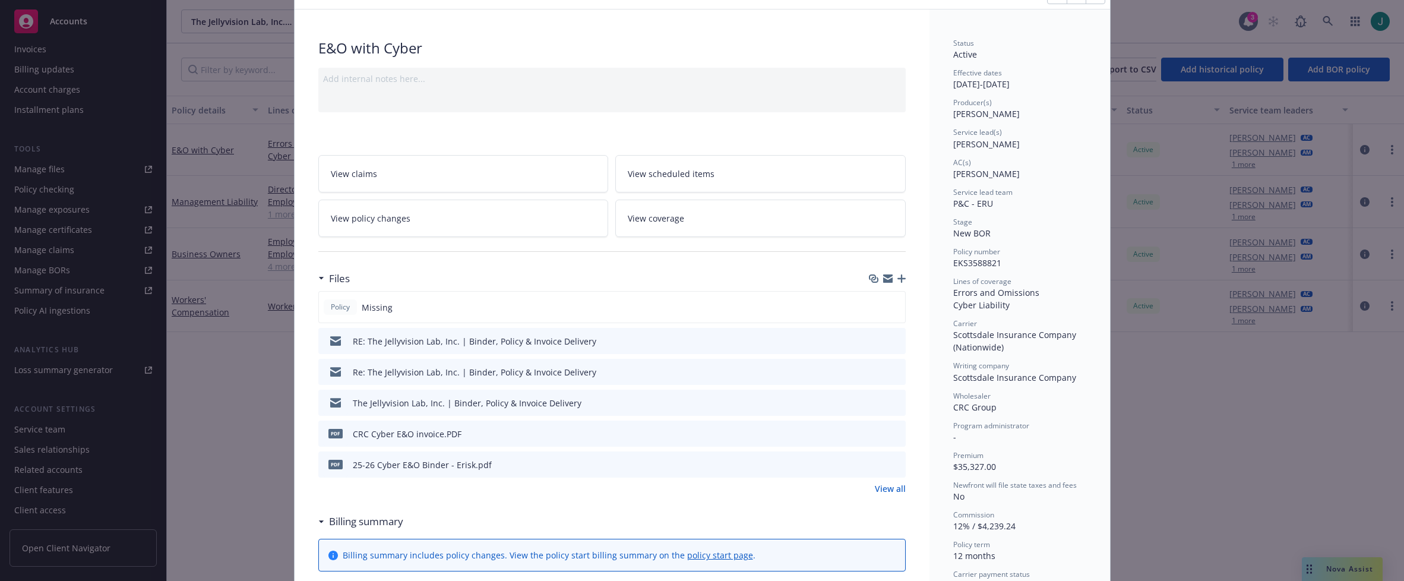
scroll to position [119, 0]
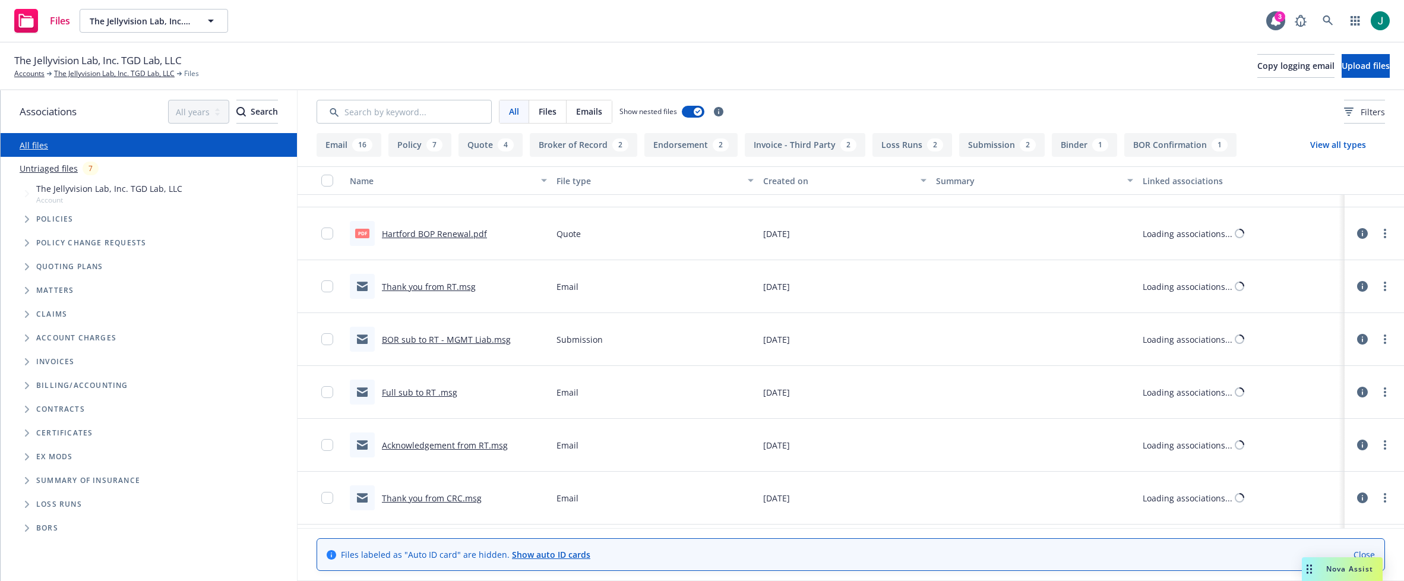
scroll to position [831, 0]
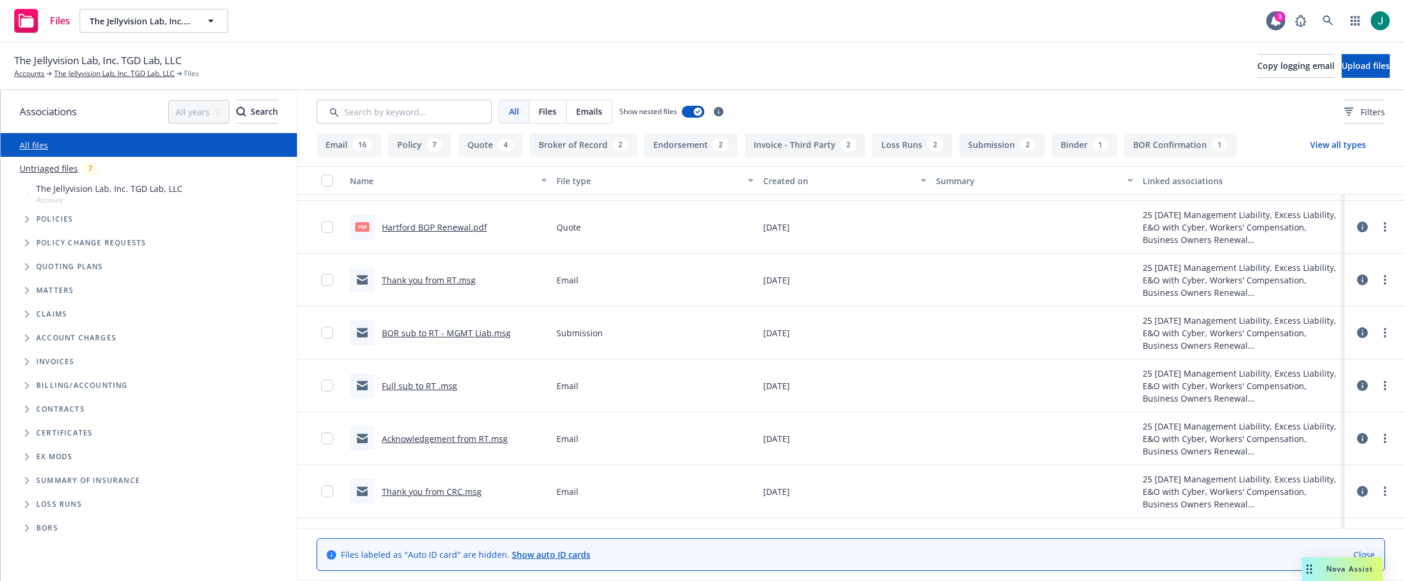
click at [458, 334] on link "BOR sub to RT - MGMT Liab.msg" at bounding box center [446, 332] width 129 height 11
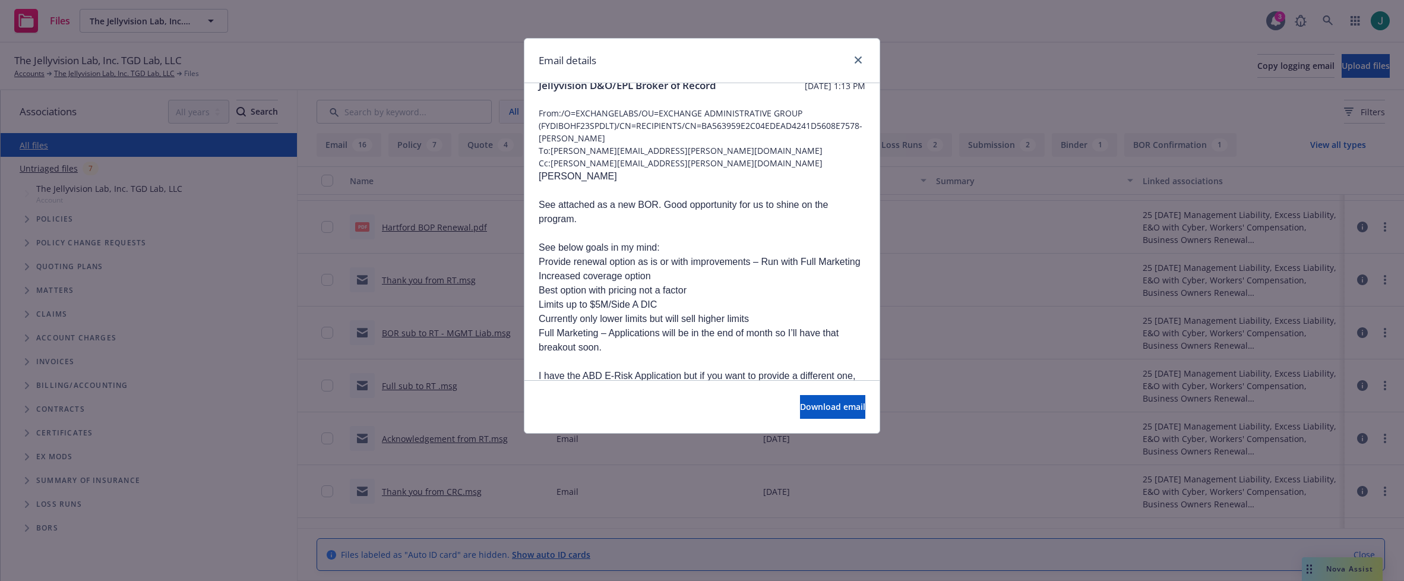
scroll to position [0, 0]
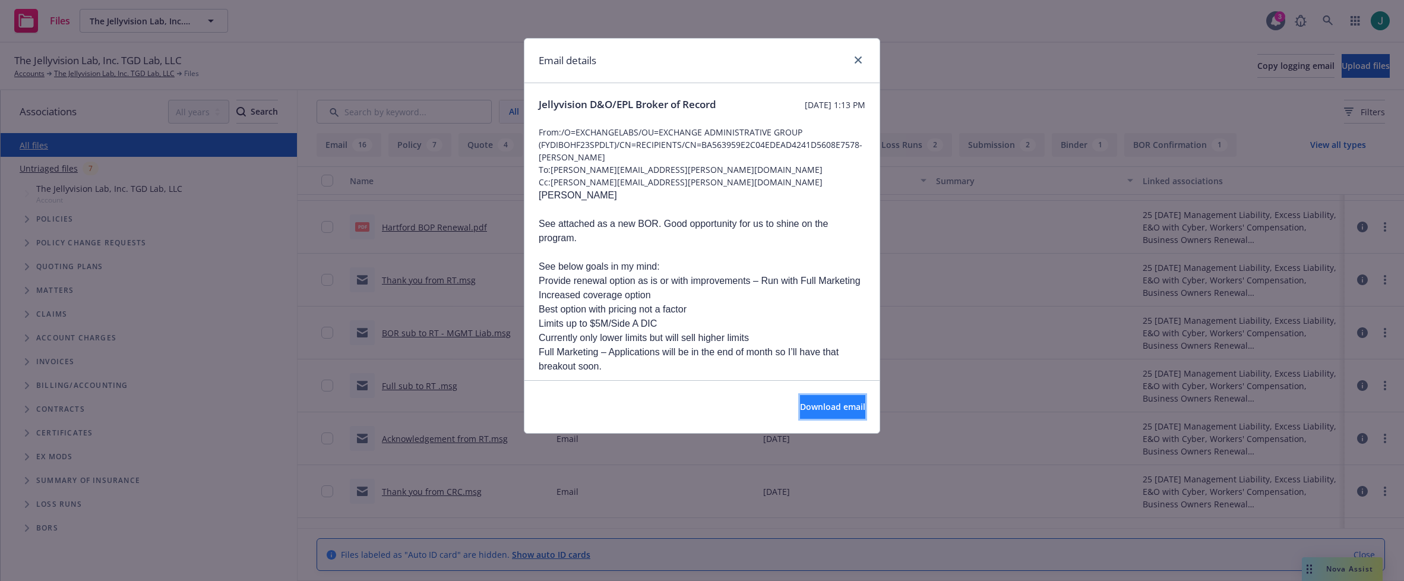
click at [800, 404] on span "Download email" at bounding box center [832, 406] width 65 height 11
click at [553, 186] on span "Cc: harrison.kepp@newfront.com" at bounding box center [702, 182] width 327 height 12
click at [853, 60] on link "close" at bounding box center [858, 60] width 14 height 14
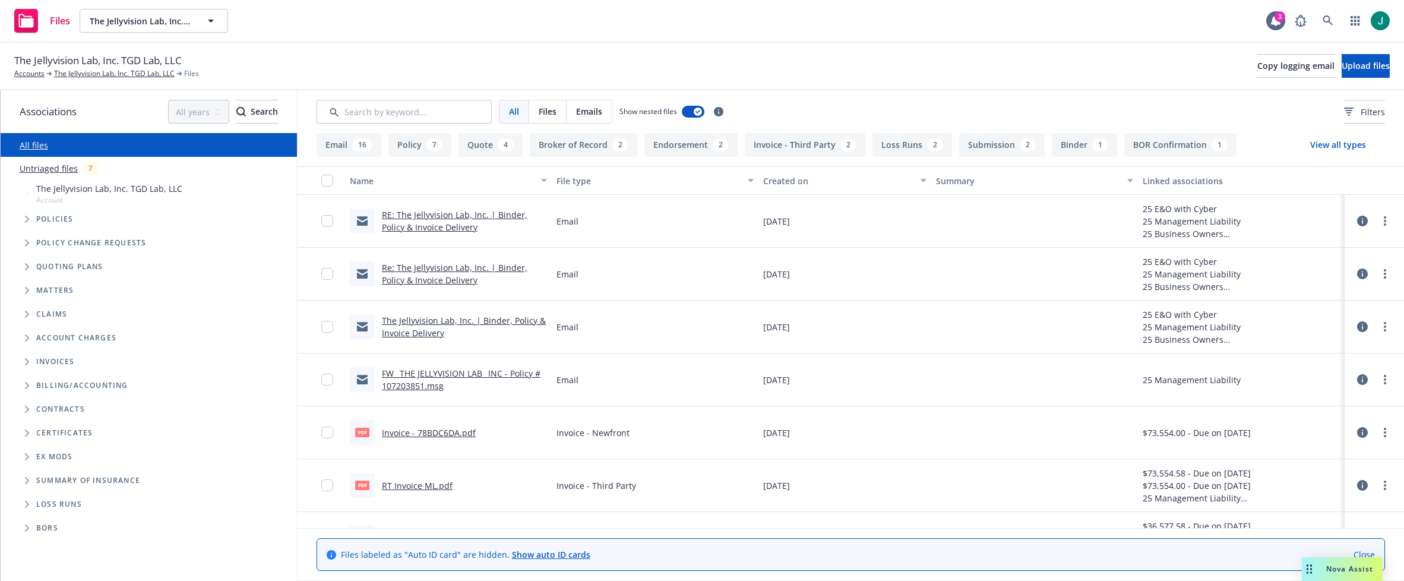
click at [483, 217] on link "RE: The Jellyvision Lab, Inc. | Binder, Policy & Invoice Delivery" at bounding box center [454, 221] width 145 height 24
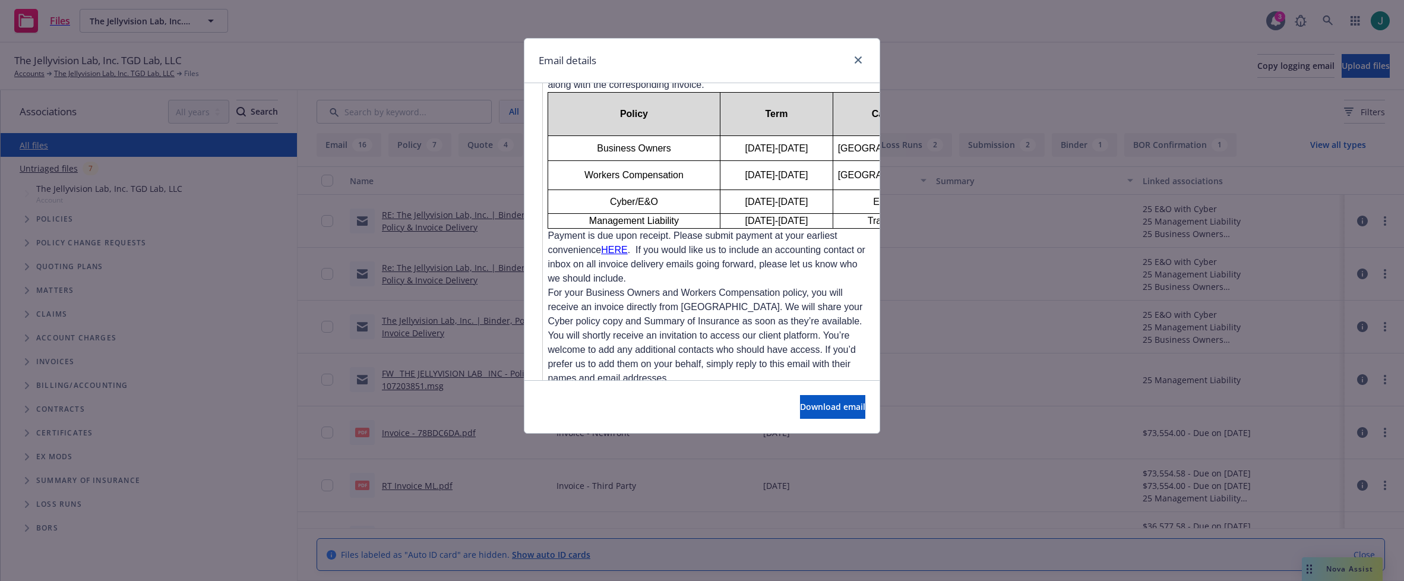
scroll to position [772, 0]
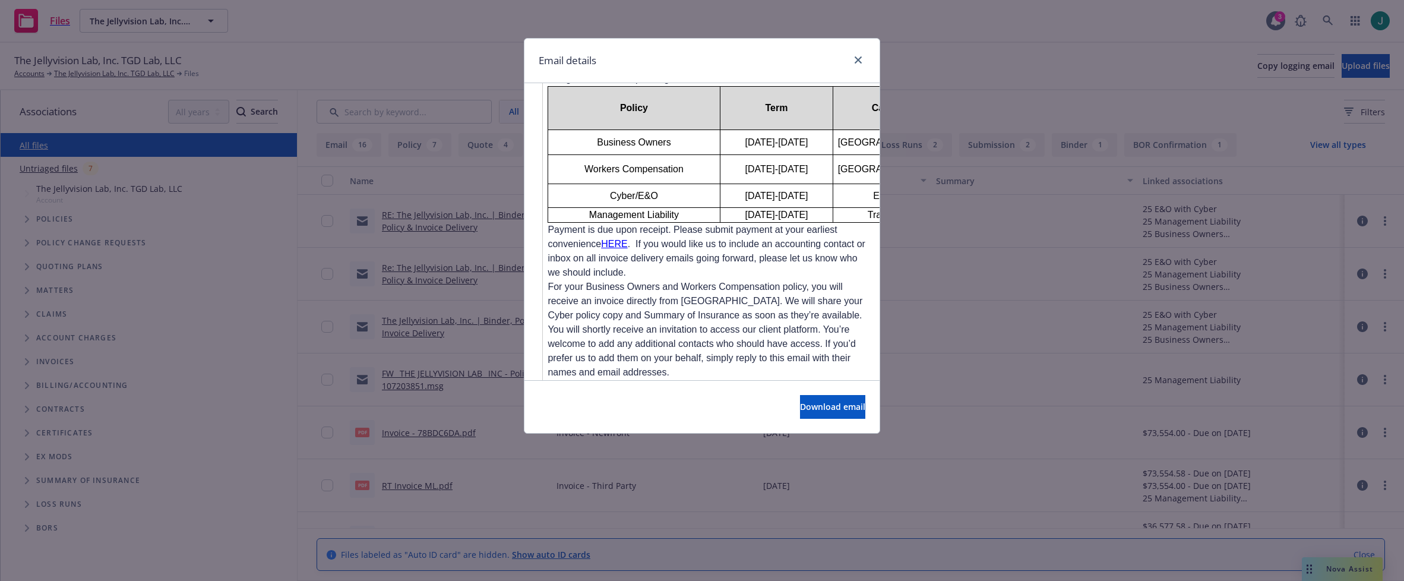
click at [423, 302] on div "Email details RE: The Jellyvision Lab, Inc. | Binder, Policy & Invoice Delivery…" at bounding box center [702, 290] width 1404 height 581
drag, startPoint x: 468, startPoint y: 336, endPoint x: 479, endPoint y: 337, distance: 11.3
click at [468, 337] on div "Email details RE: The Jellyvision Lab, Inc. | Binder, Policy & Invoice Delivery…" at bounding box center [702, 290] width 1404 height 581
click at [862, 58] on link "close" at bounding box center [858, 60] width 14 height 14
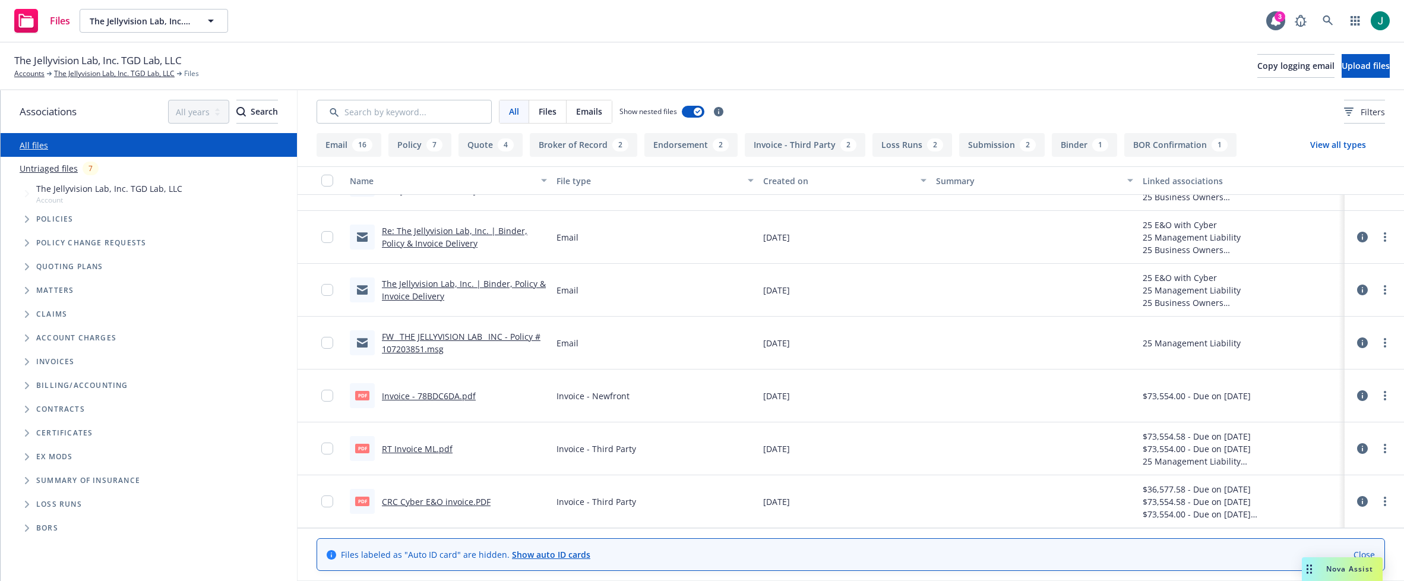
scroll to position [0, 0]
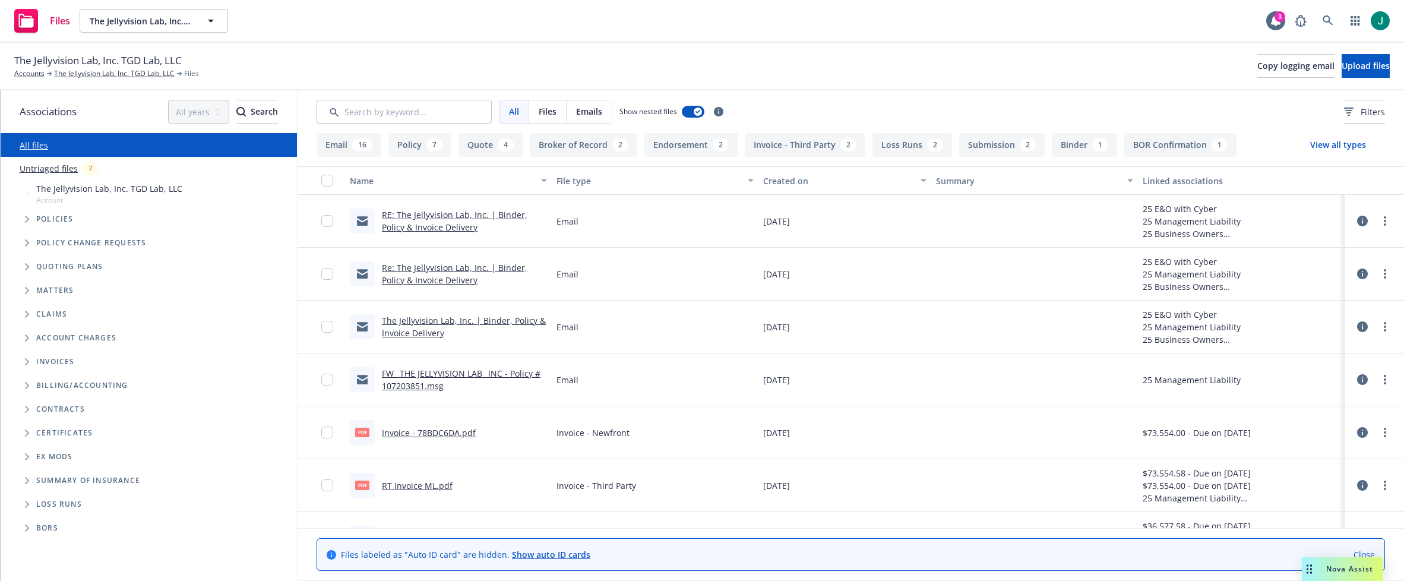
click at [27, 220] on icon "Tree Example" at bounding box center [27, 219] width 4 height 7
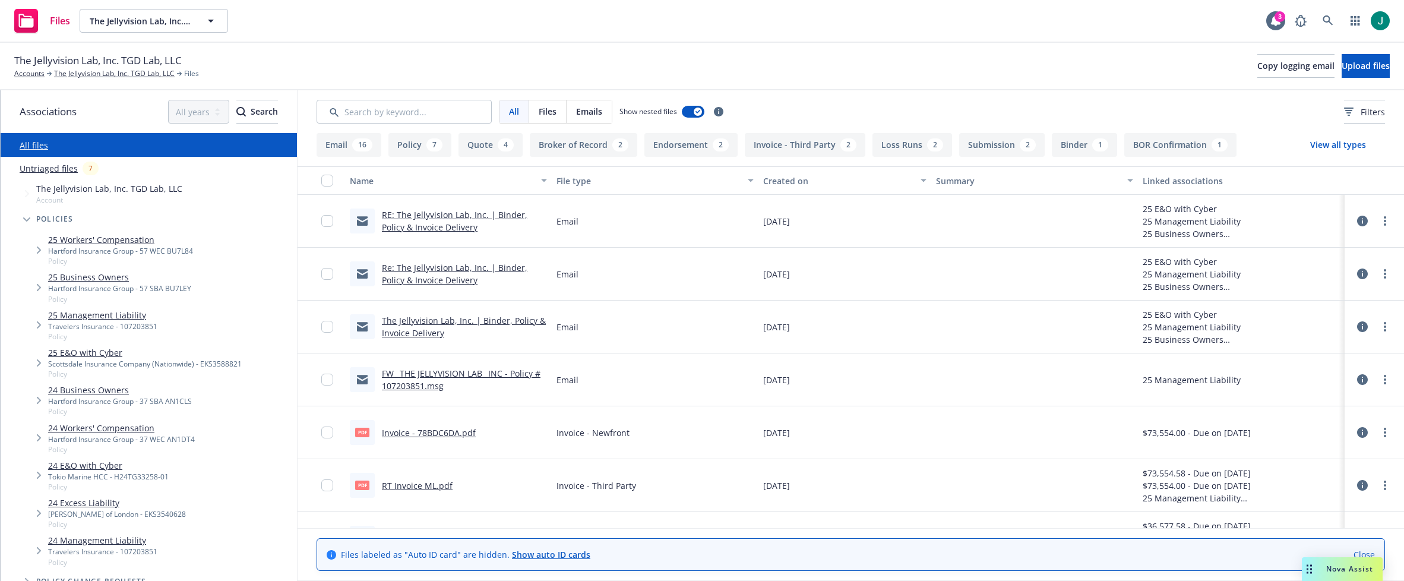
click at [454, 374] on link "FW_ THE JELLYVISION LAB_ INC - Policy # 107203851.msg" at bounding box center [461, 380] width 159 height 24
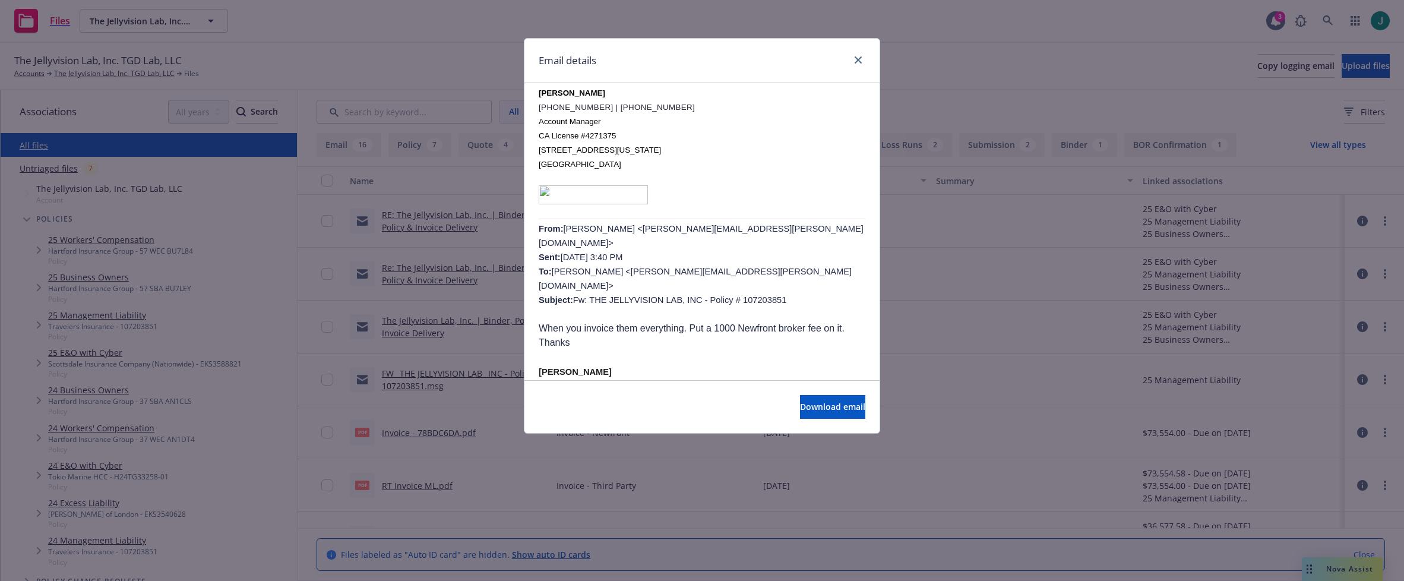
scroll to position [178, 0]
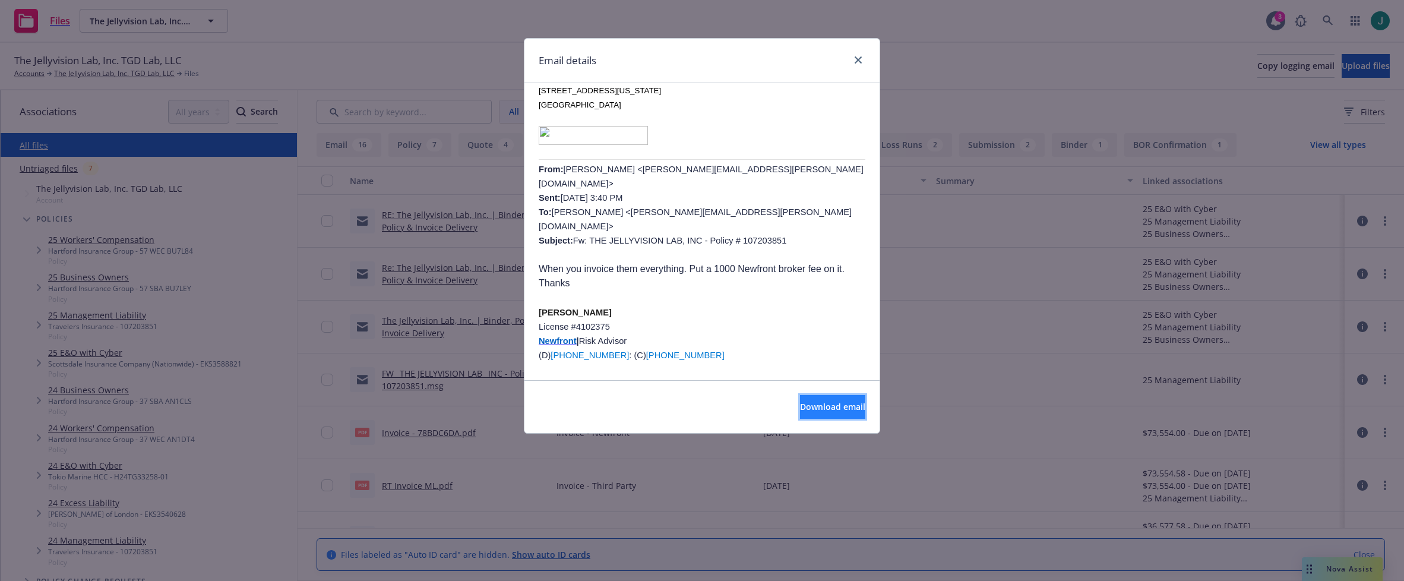
click at [817, 408] on span "Download email" at bounding box center [832, 406] width 65 height 11
click at [260, 55] on div "Email details FW: THE JELLYVISION LAB, INC - Policy # 107203851 Thursday, Septe…" at bounding box center [702, 290] width 1404 height 581
click at [857, 58] on icon "close" at bounding box center [858, 59] width 7 height 7
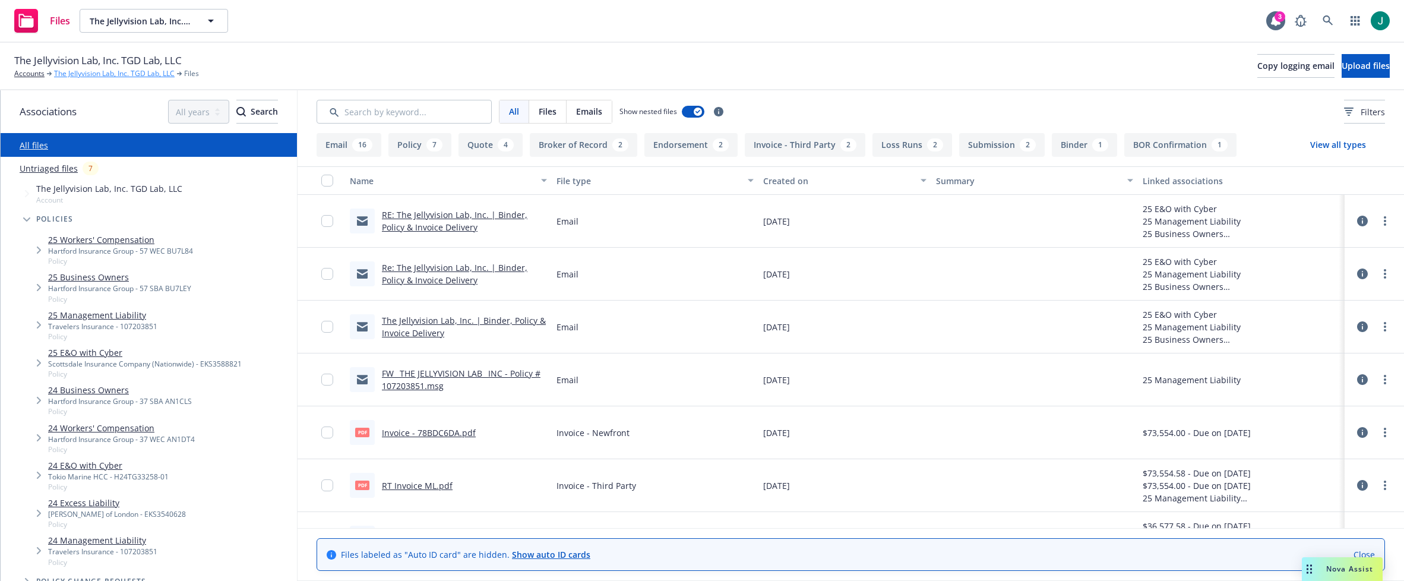
click at [84, 74] on link "The Jellyvision Lab, Inc. TGD Lab, LLC" at bounding box center [114, 73] width 121 height 11
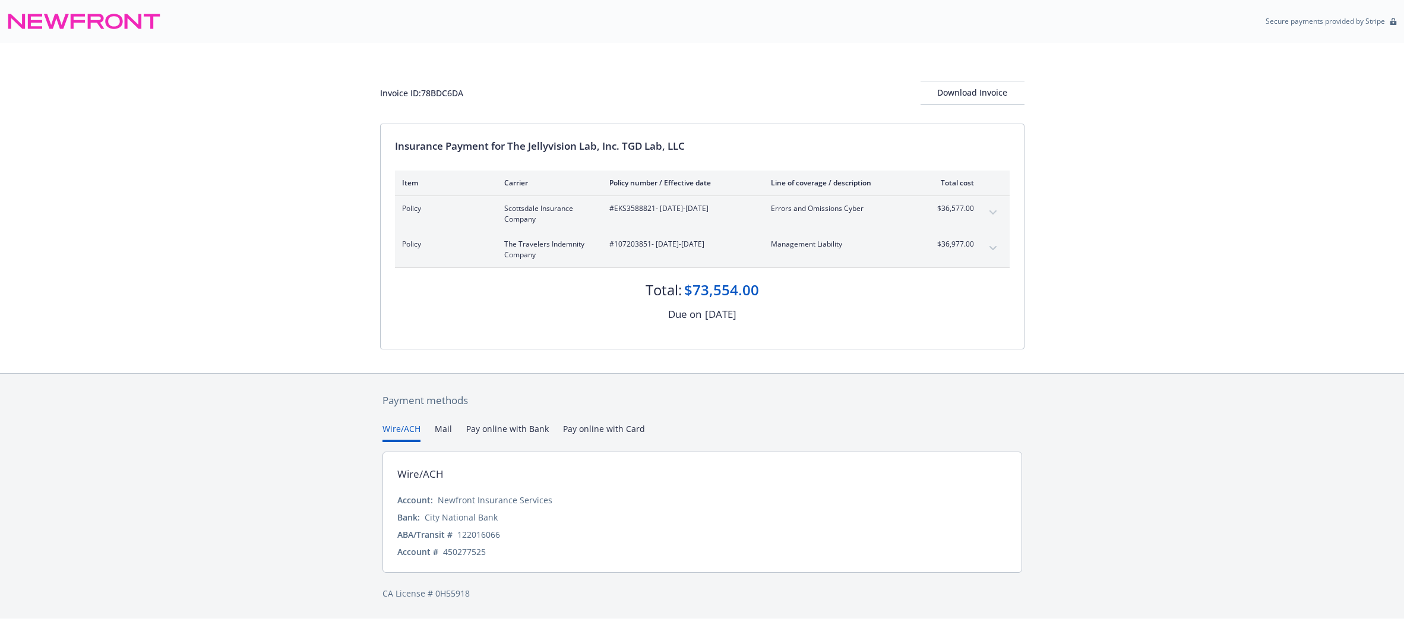
click at [992, 212] on icon "expand content" at bounding box center [992, 212] width 7 height 5
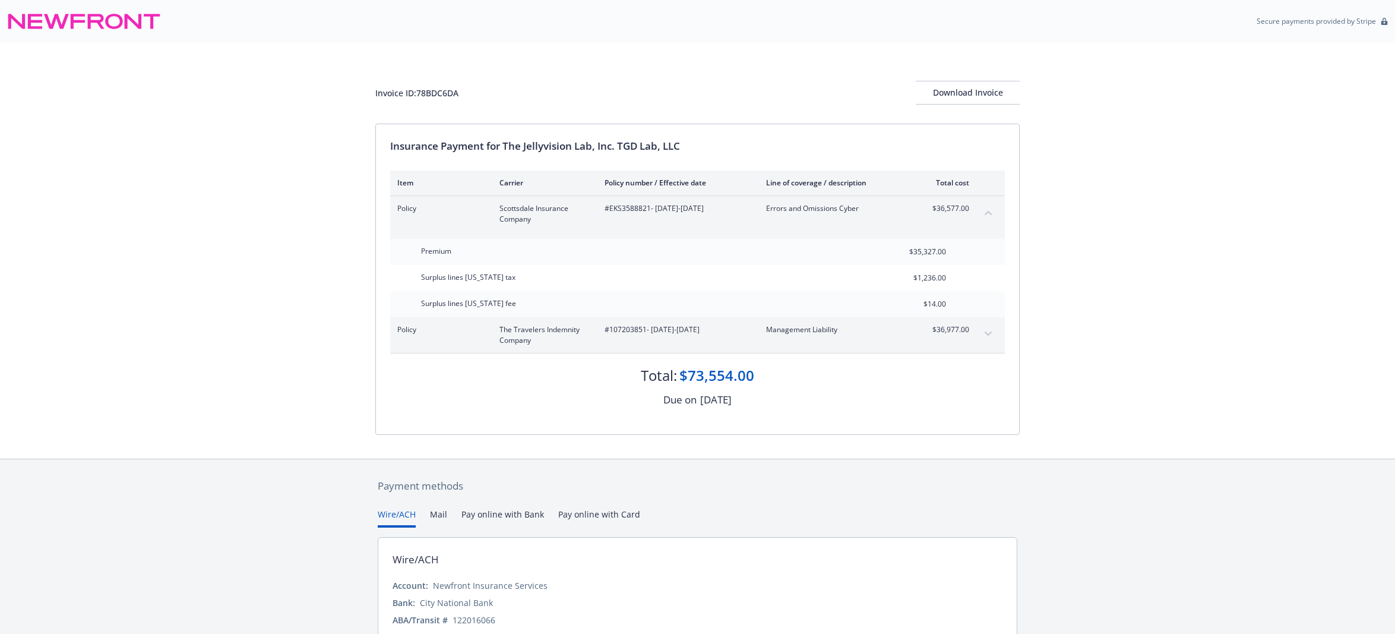
click at [993, 212] on button "collapse content" at bounding box center [988, 212] width 19 height 19
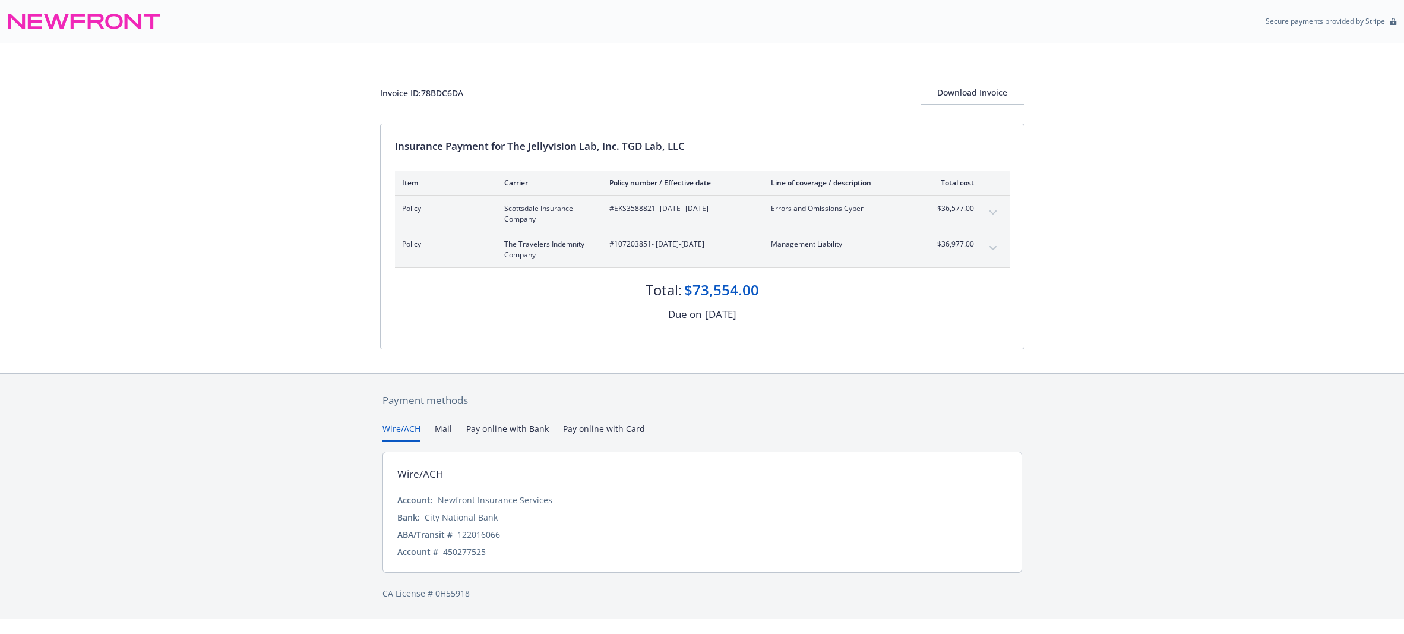
click at [990, 246] on icon "expand content" at bounding box center [992, 248] width 7 height 5
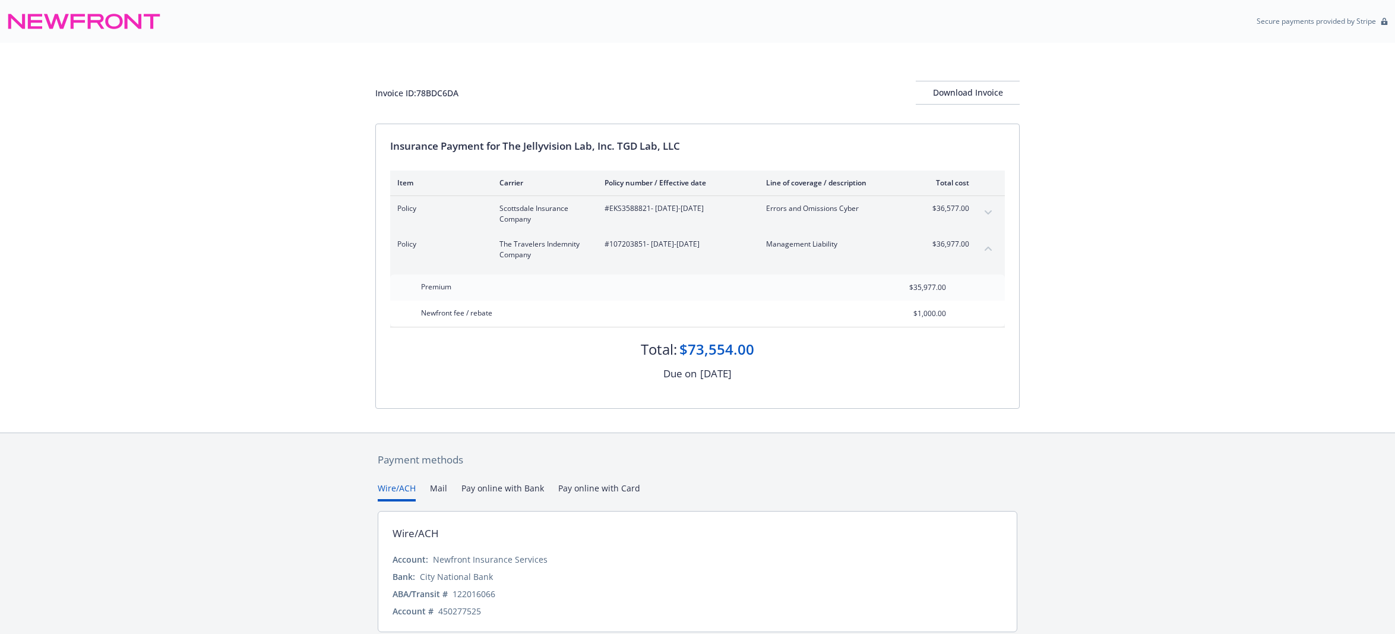
click at [990, 247] on icon "collapse content" at bounding box center [988, 248] width 7 height 5
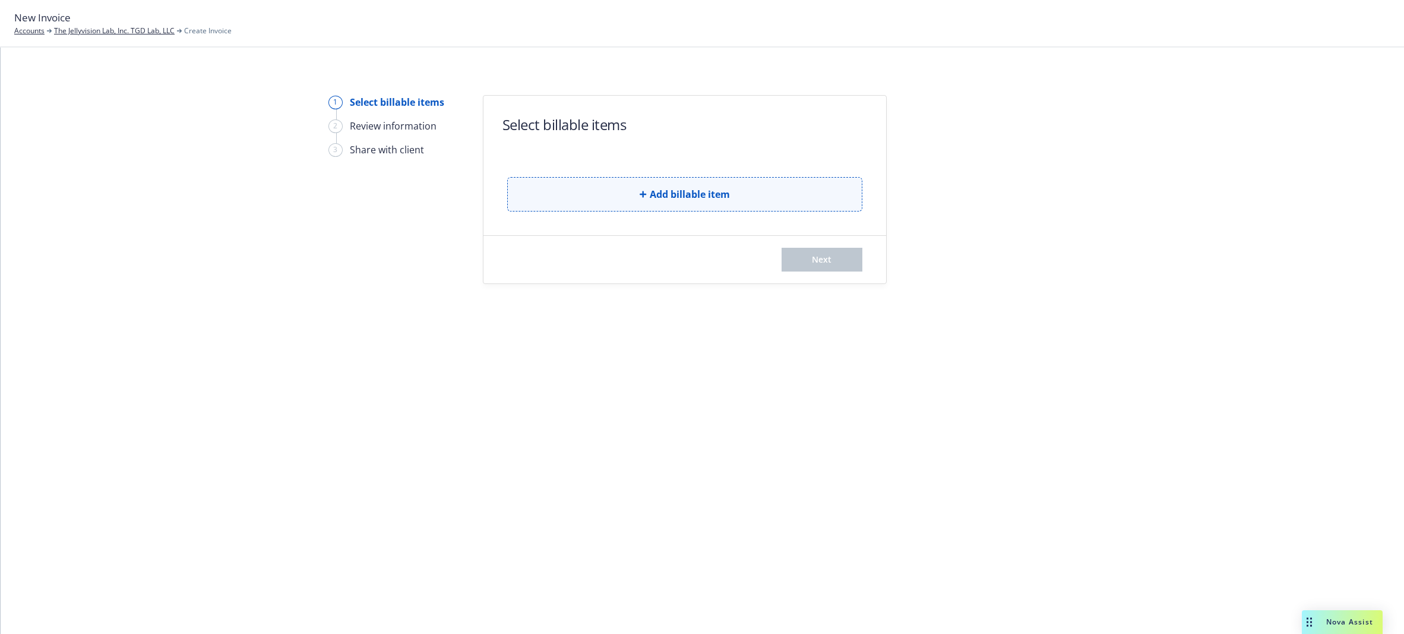
click at [681, 195] on span "Add billable item" at bounding box center [690, 194] width 80 height 14
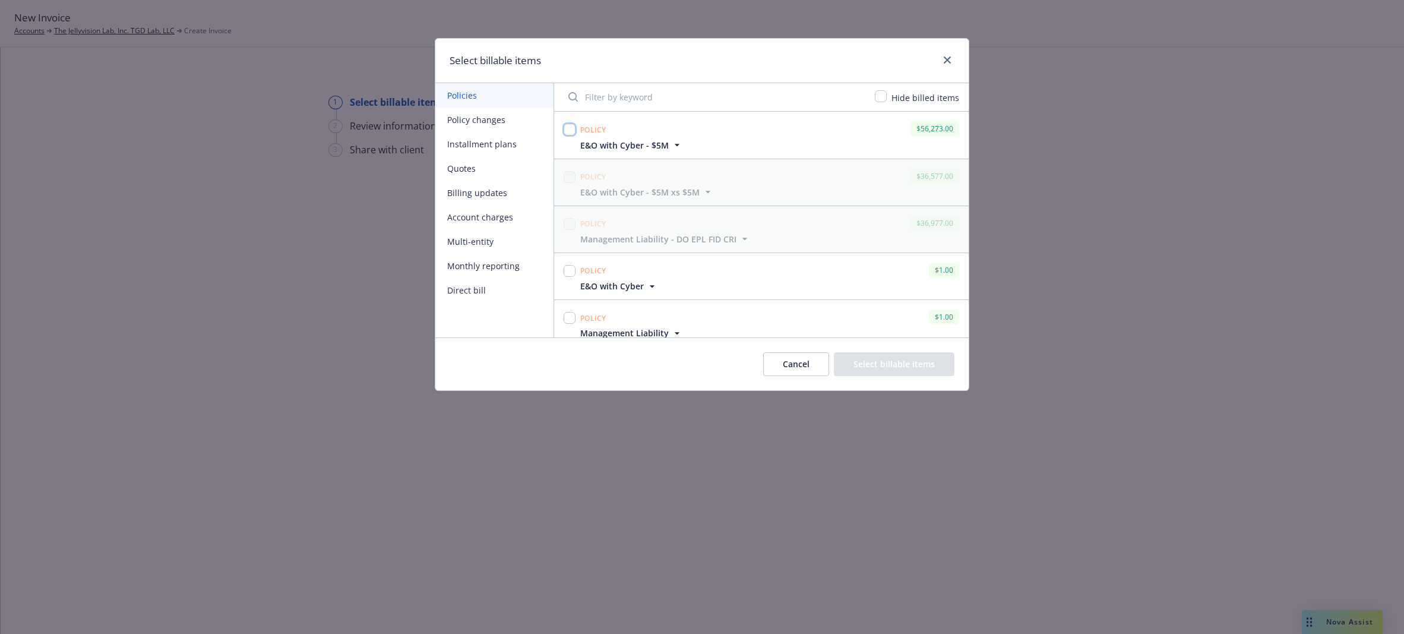
click at [570, 129] on input "checkbox" at bounding box center [570, 130] width 12 height 12
checkbox input "true"
click at [900, 366] on button "Select billable items" at bounding box center [894, 364] width 121 height 24
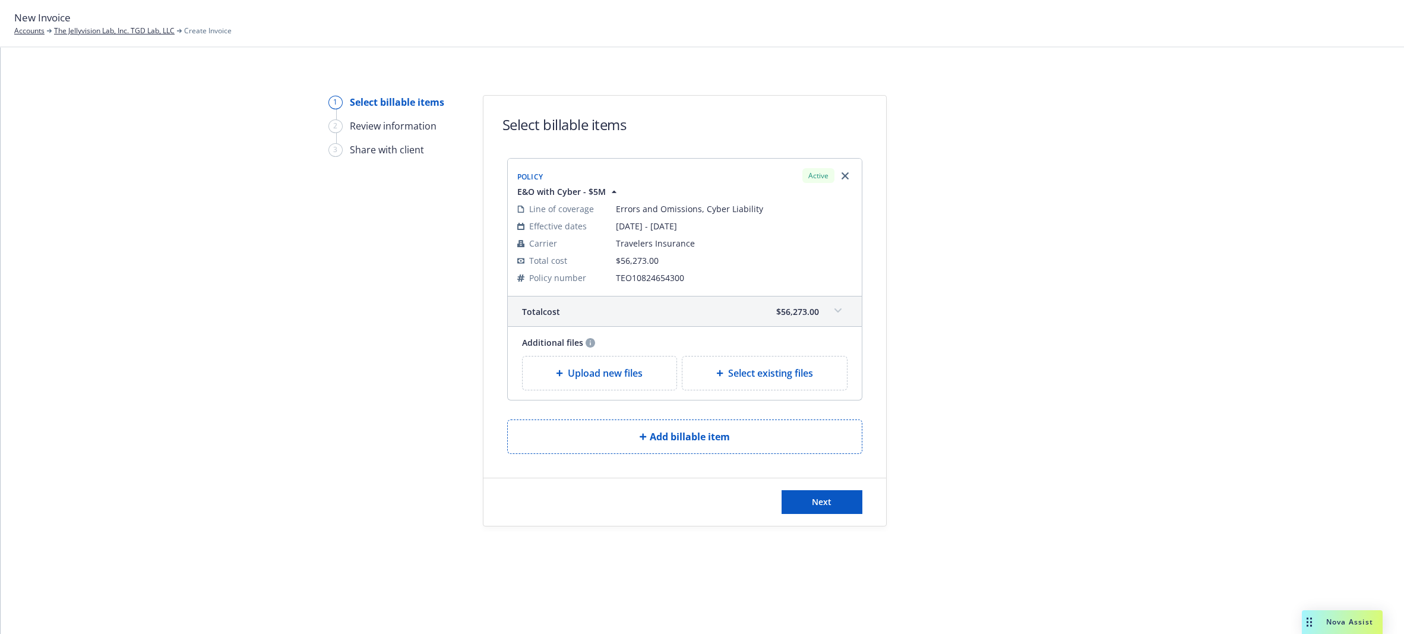
click at [720, 374] on icon at bounding box center [720, 373] width 7 height 7
select select "Invoice - Third Party"
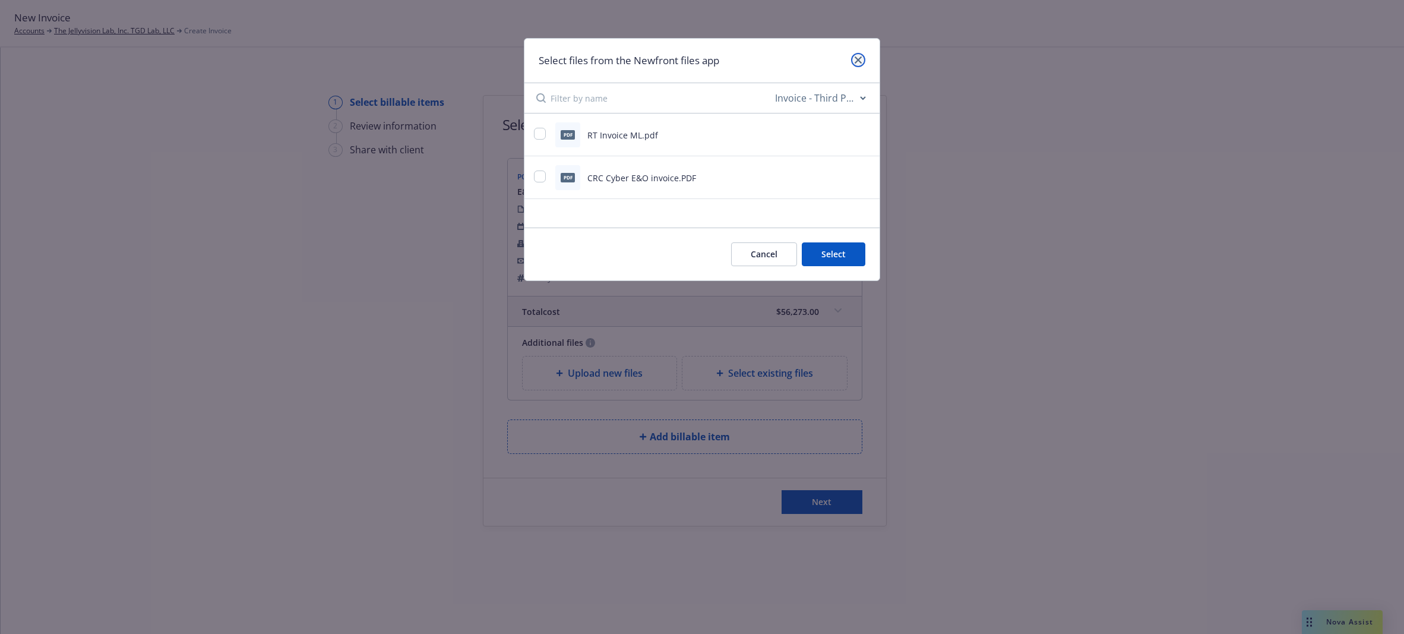
click at [861, 58] on icon "close" at bounding box center [858, 59] width 7 height 7
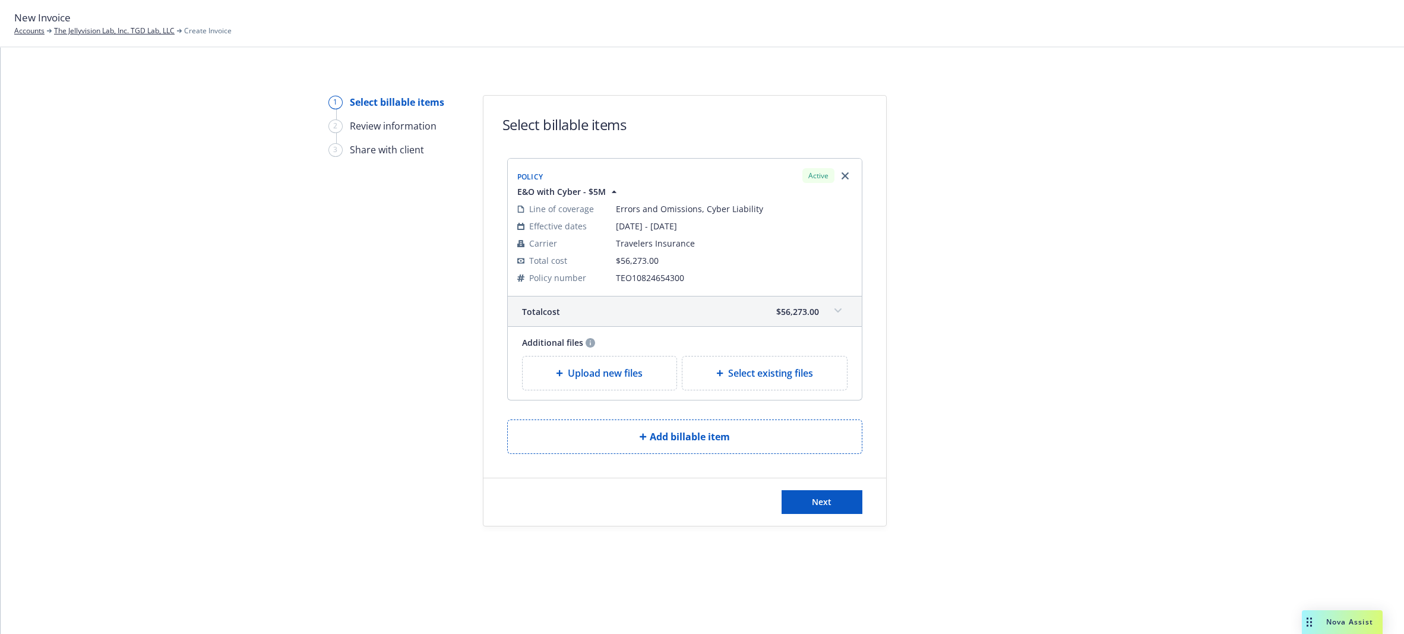
click at [583, 376] on span "Upload new files" at bounding box center [605, 373] width 75 height 14
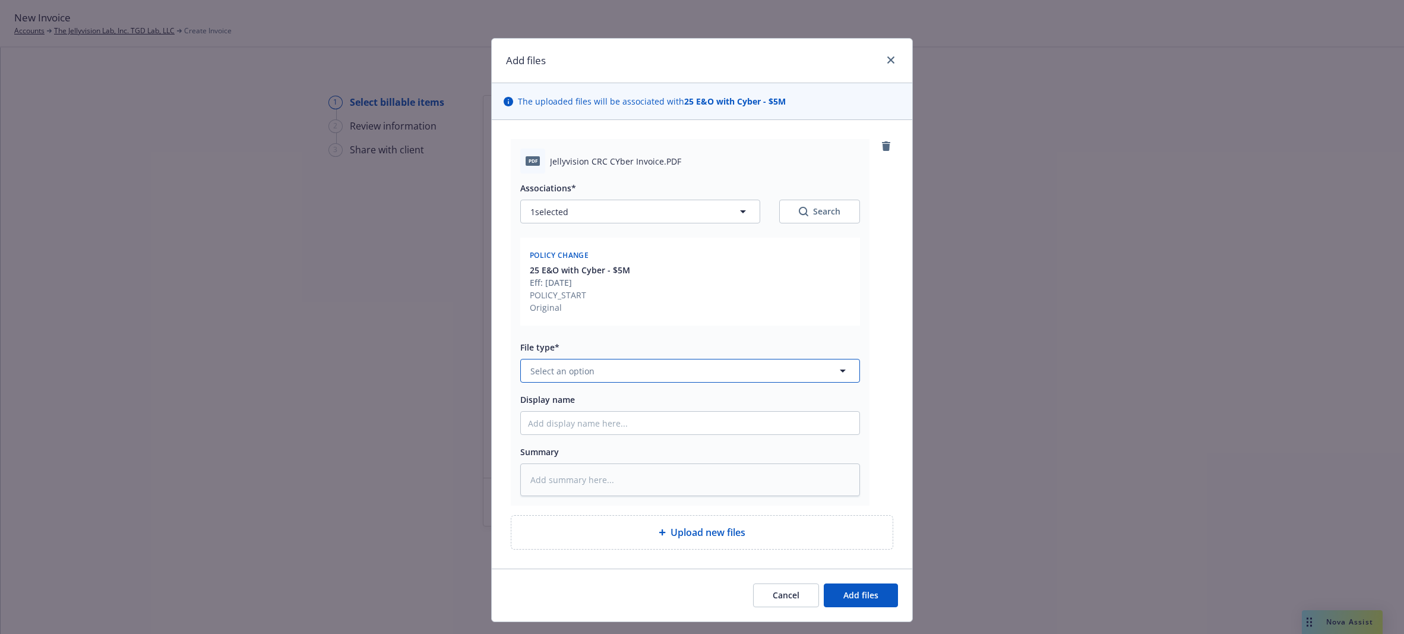
click at [830, 369] on button "Select an option" at bounding box center [690, 371] width 340 height 24
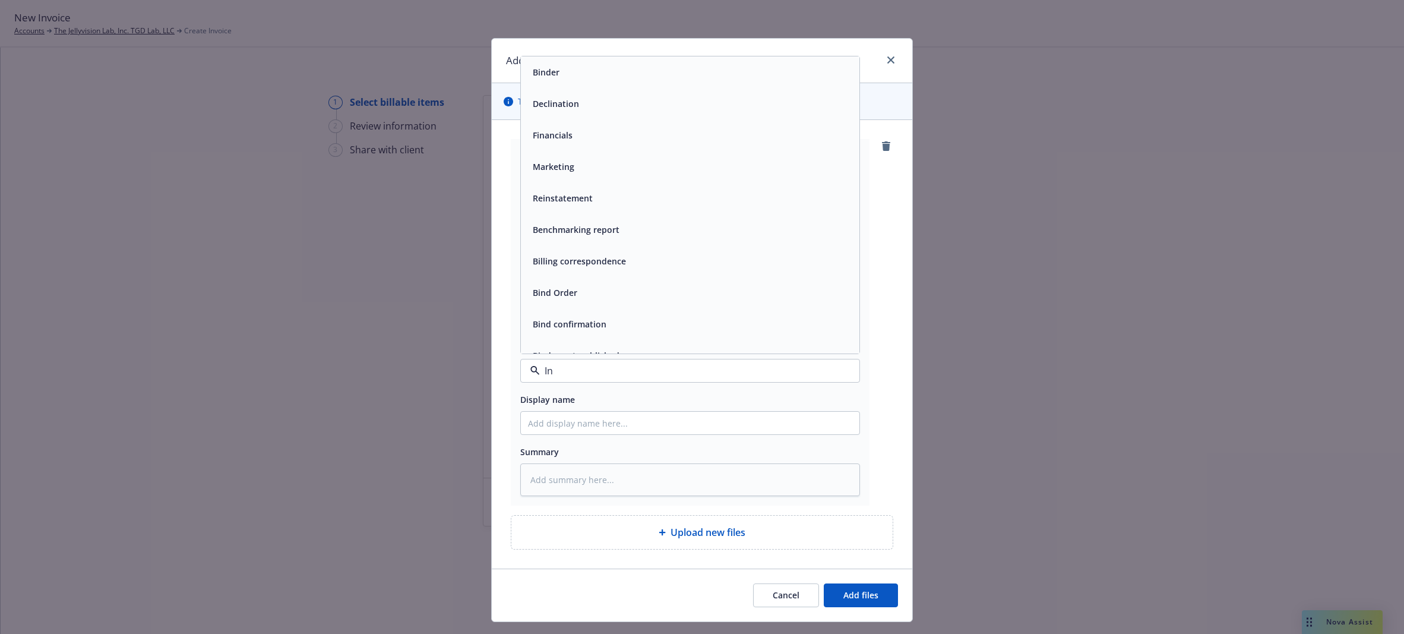
type input "Inv"
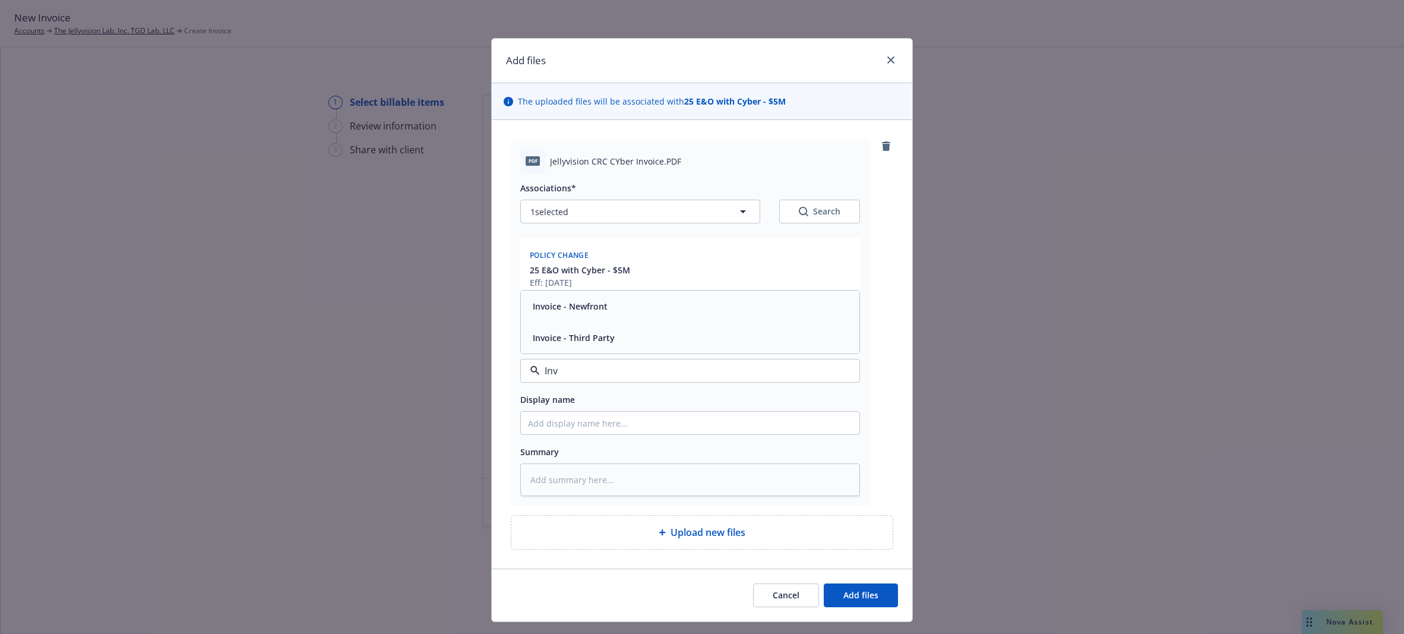
click at [575, 337] on span "Invoice - Third Party" at bounding box center [574, 337] width 82 height 12
click at [868, 596] on span "Add files" at bounding box center [860, 594] width 35 height 11
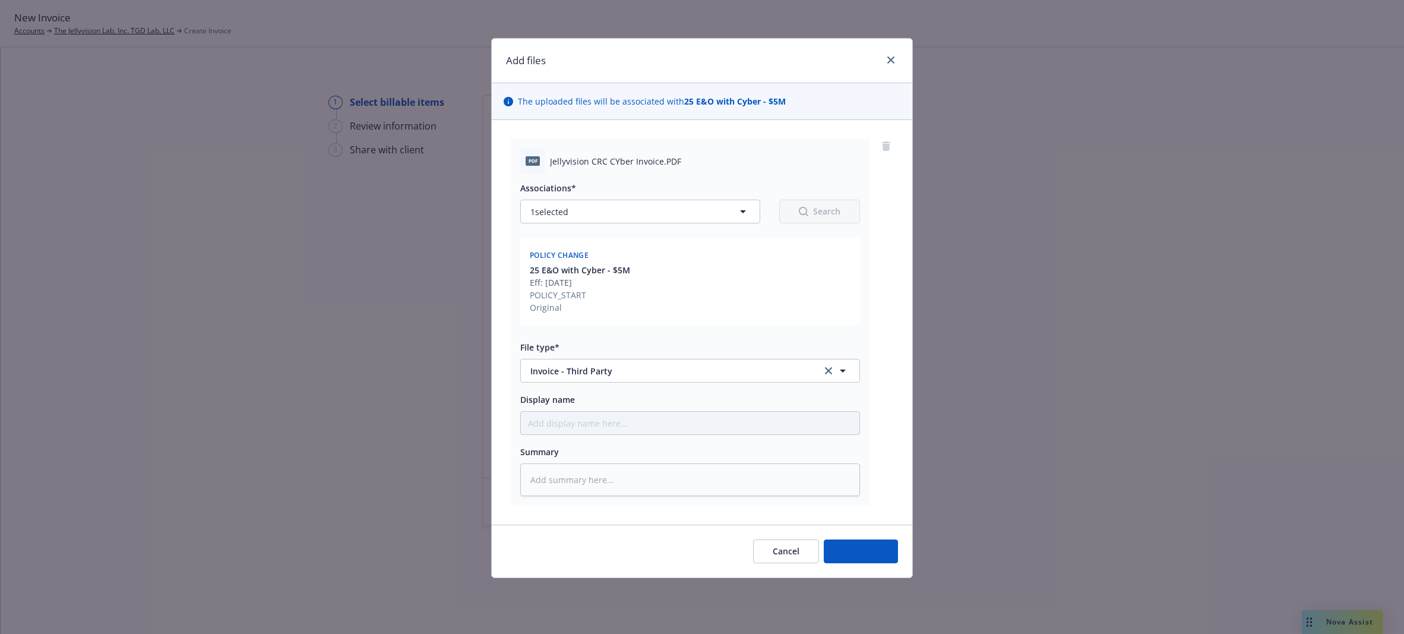
type textarea "x"
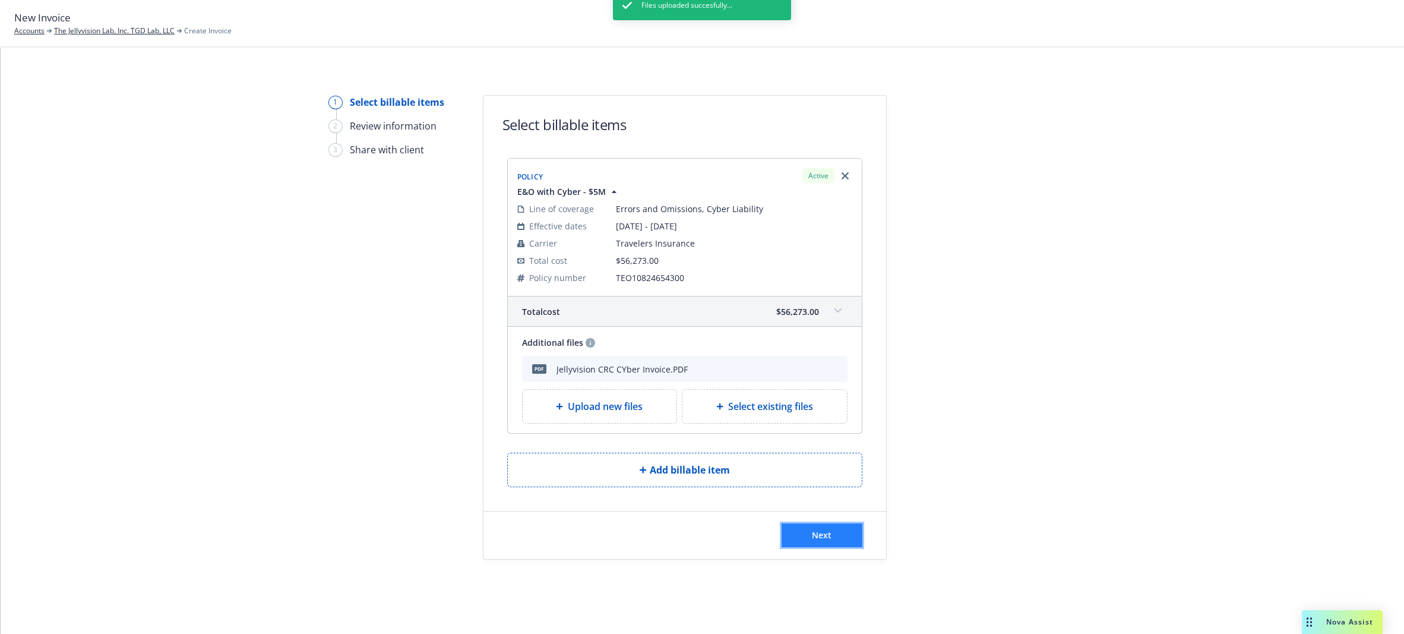
click at [816, 535] on span "Next" at bounding box center [822, 534] width 20 height 11
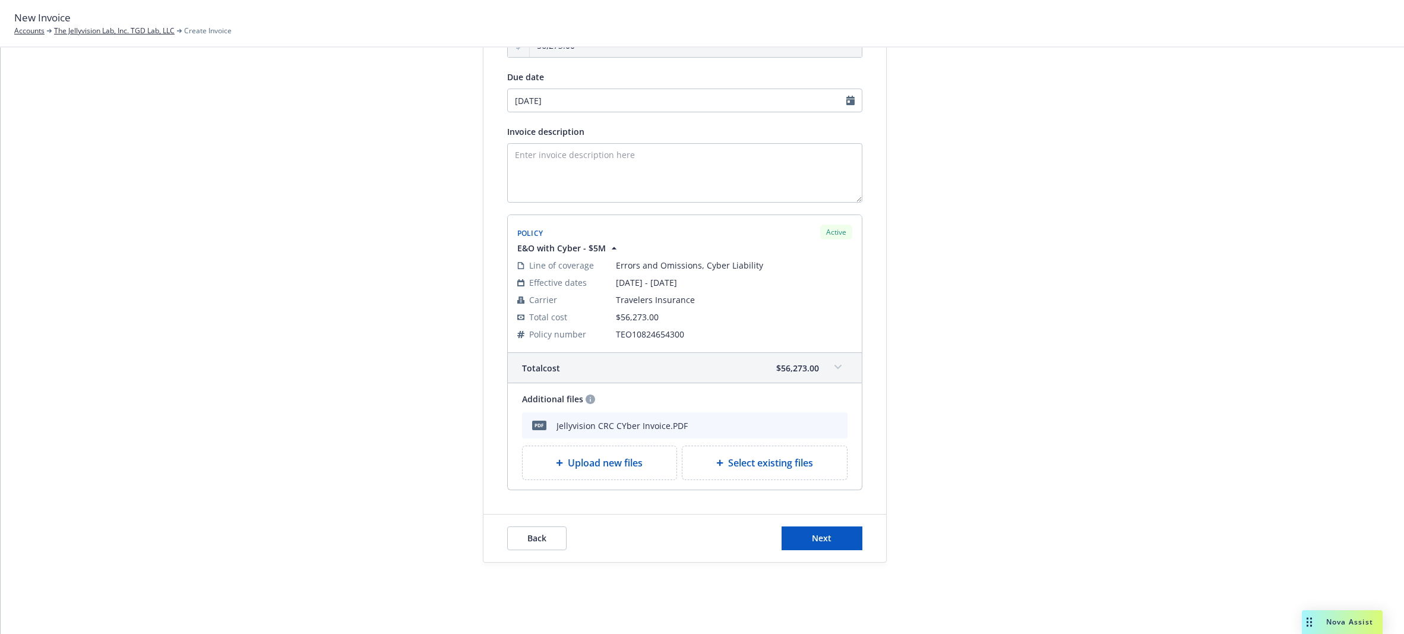
scroll to position [148, 0]
click at [815, 535] on span "Next" at bounding box center [822, 532] width 20 height 11
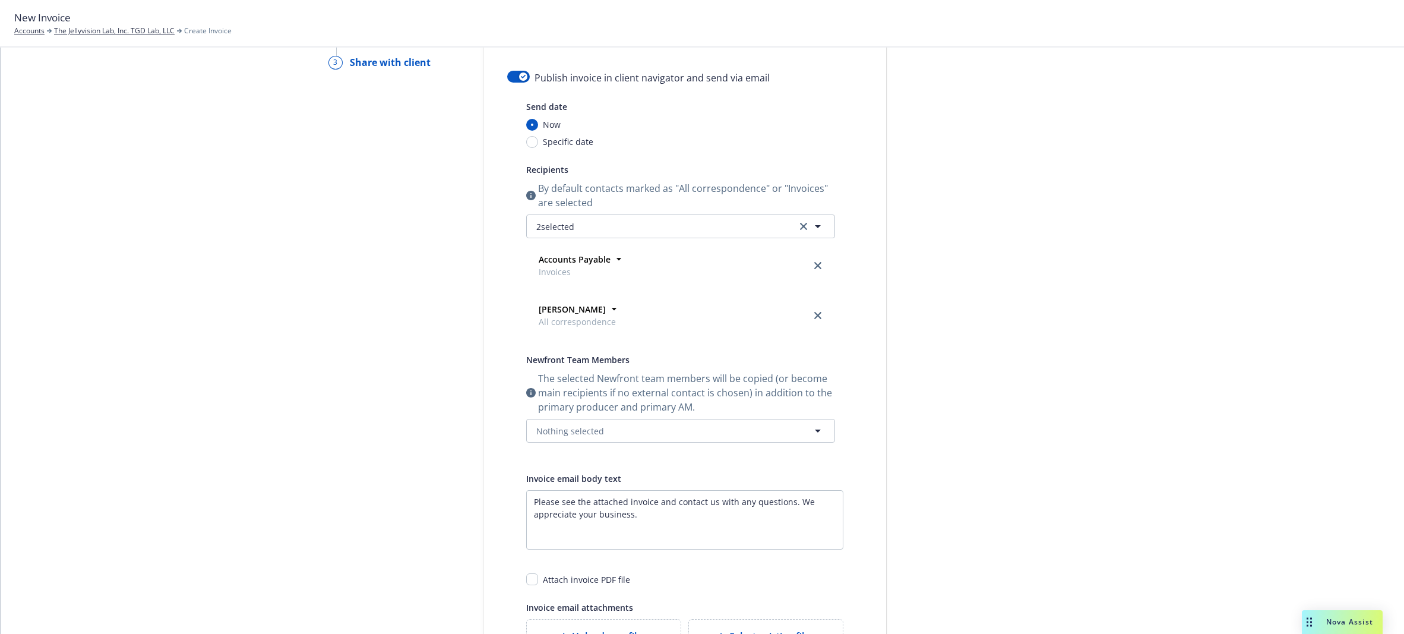
scroll to position [0, 0]
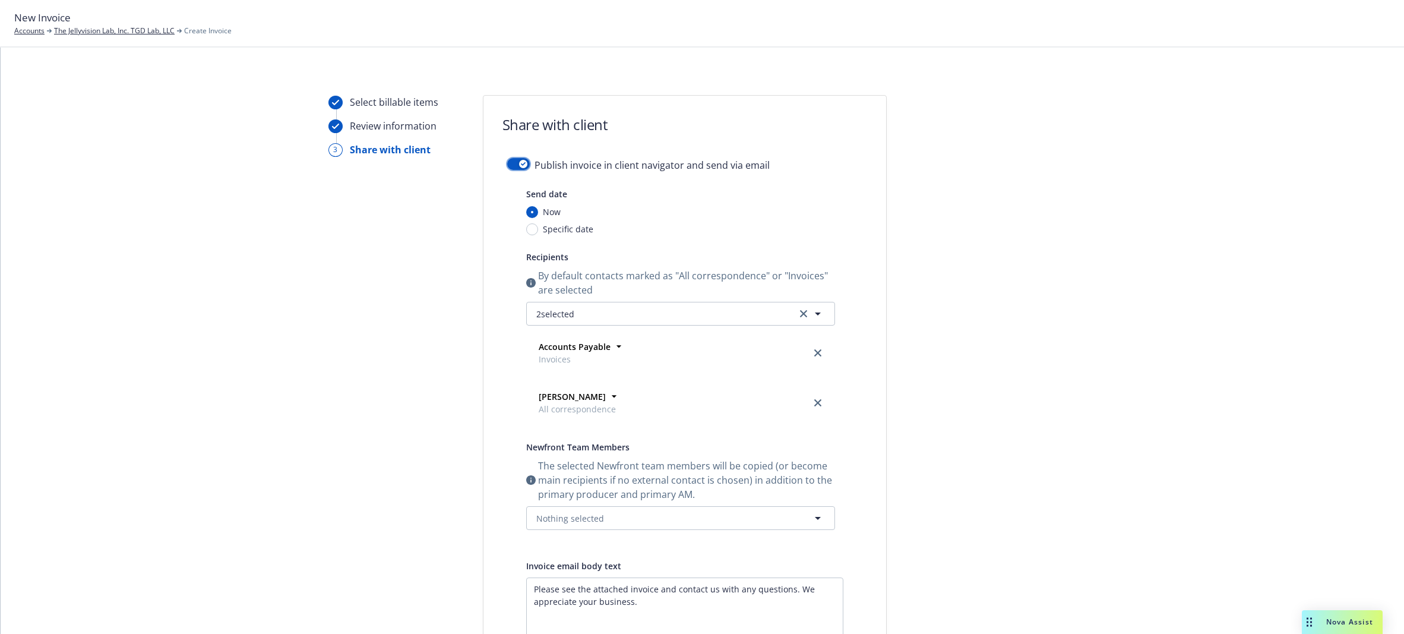
click at [521, 163] on icon "button" at bounding box center [523, 164] width 5 height 4
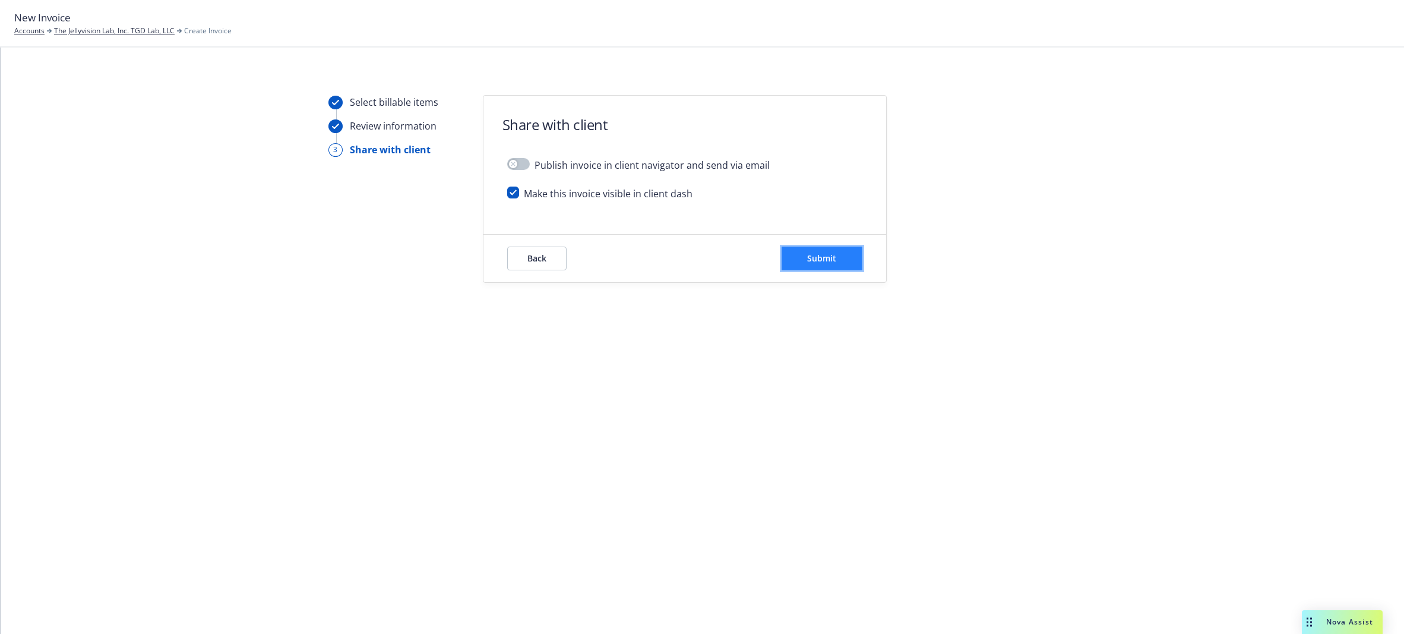
click at [815, 260] on span "Submit" at bounding box center [821, 257] width 29 height 11
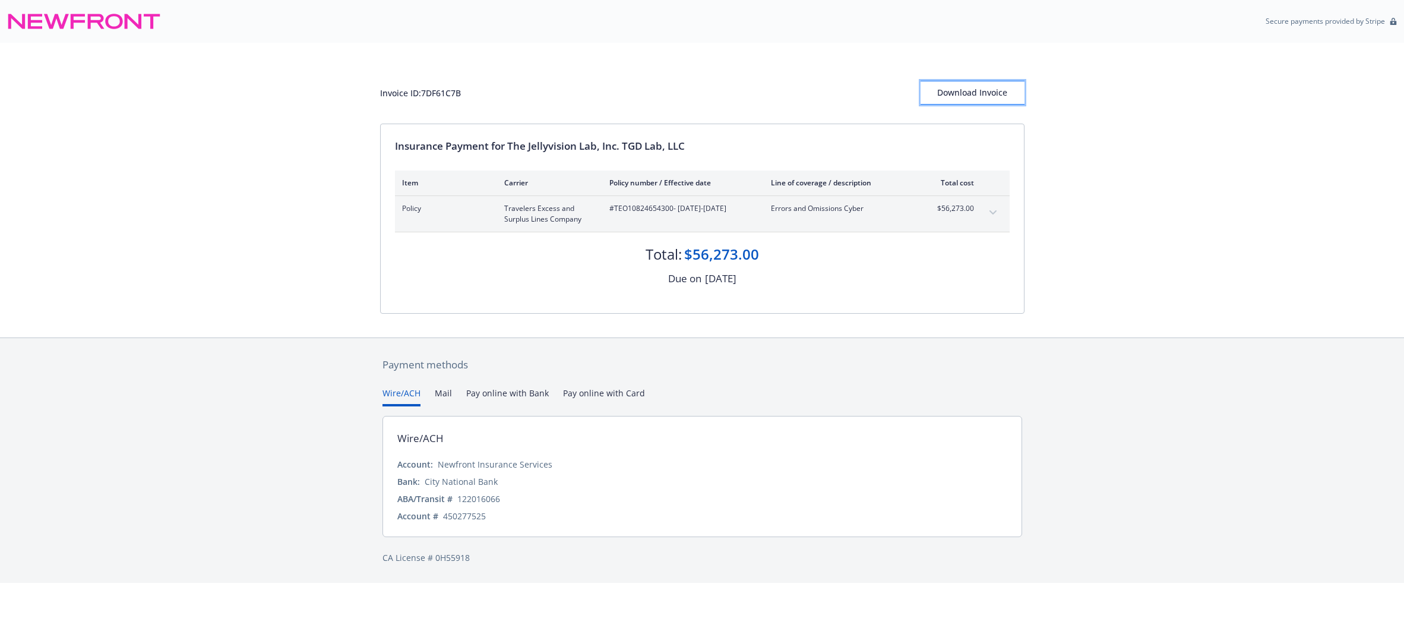
click at [952, 98] on div "Download Invoice" at bounding box center [972, 92] width 104 height 23
click at [31, 115] on div "Invoice ID: 7DF61C7B Download Invoice Insurance Payment for The Jellyvision Lab…" at bounding box center [702, 190] width 1404 height 295
